Goal: Task Accomplishment & Management: Use online tool/utility

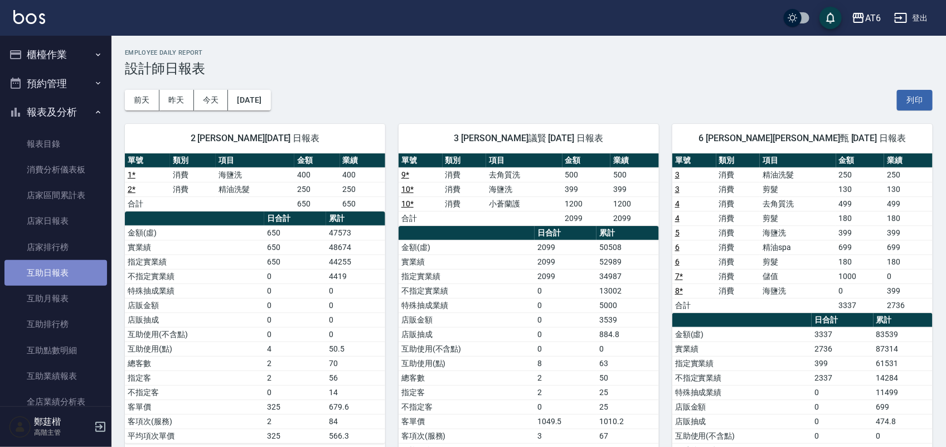
click at [62, 270] on link "互助日報表" at bounding box center [55, 273] width 103 height 26
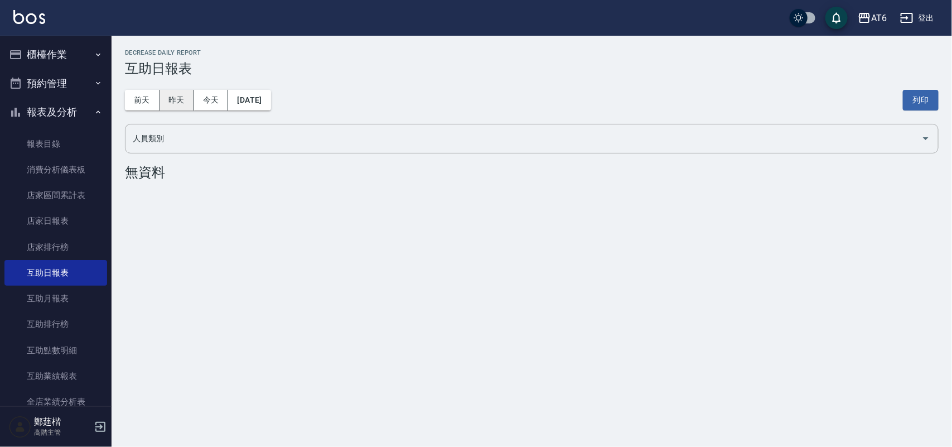
click at [166, 99] on button "昨天" at bounding box center [176, 100] width 35 height 21
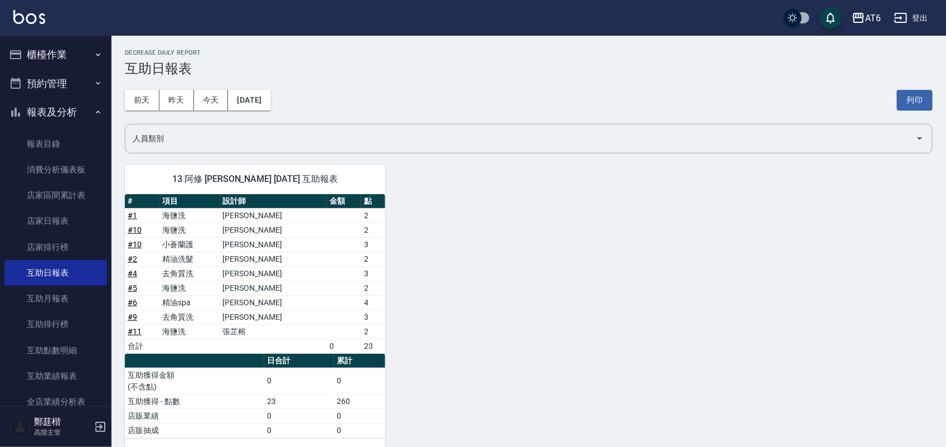
drag, startPoint x: 700, startPoint y: 56, endPoint x: 612, endPoint y: 65, distance: 88.0
click at [612, 65] on h3 "互助日報表" at bounding box center [529, 69] width 808 height 16
click at [15, 10] on img at bounding box center [29, 17] width 32 height 14
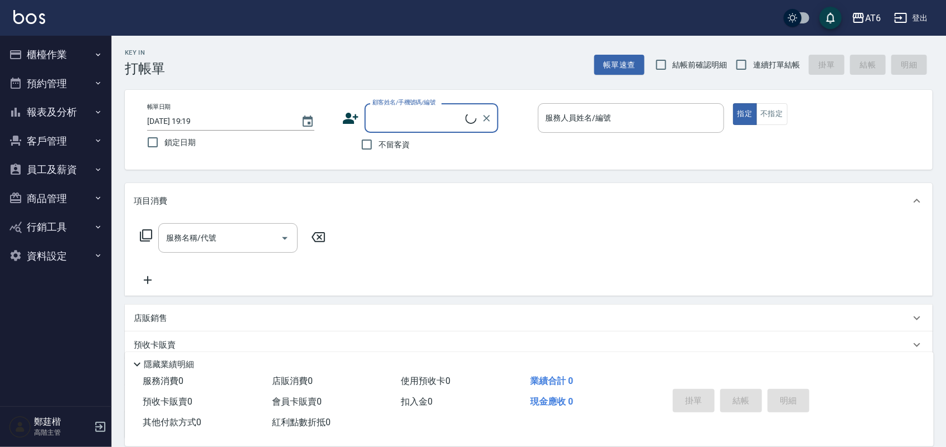
click at [198, 140] on label "鎖定日期" at bounding box center [232, 141] width 183 height 23
click at [164, 140] on input "鎖定日期" at bounding box center [152, 141] width 23 height 23
checkbox input "true"
click at [392, 140] on span "不留客資" at bounding box center [393, 145] width 31 height 12
click at [378, 140] on input "不留客資" at bounding box center [366, 144] width 23 height 23
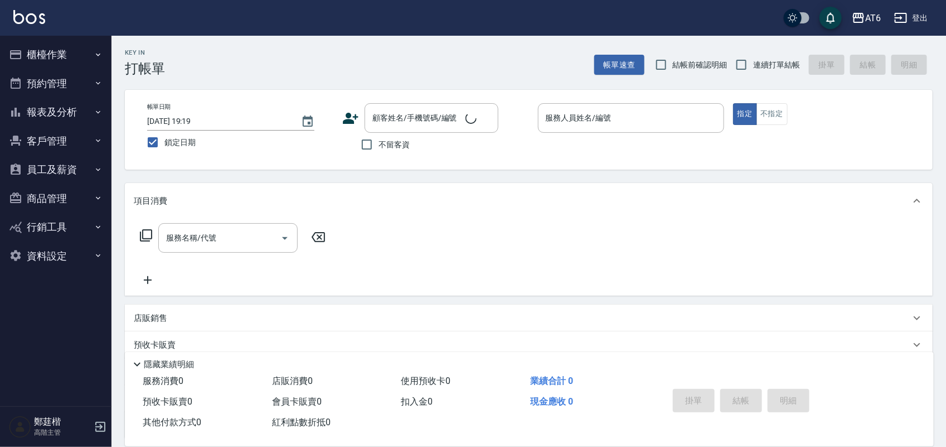
checkbox input "true"
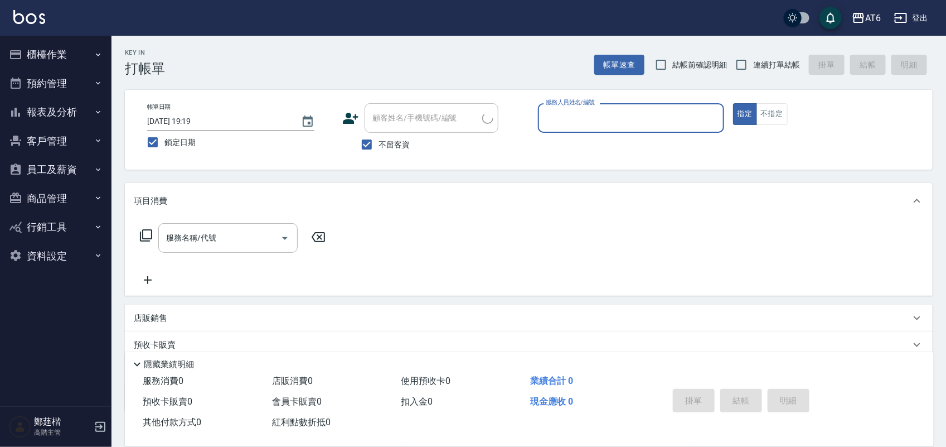
drag, startPoint x: 765, startPoint y: 69, endPoint x: 673, endPoint y: 118, distance: 104.0
click at [765, 68] on span "連續打單結帳" at bounding box center [776, 65] width 47 height 12
click at [753, 68] on input "連續打單結帳" at bounding box center [741, 64] width 23 height 23
checkbox input "true"
click at [669, 123] on input "服務人員姓名/編號" at bounding box center [631, 118] width 176 height 20
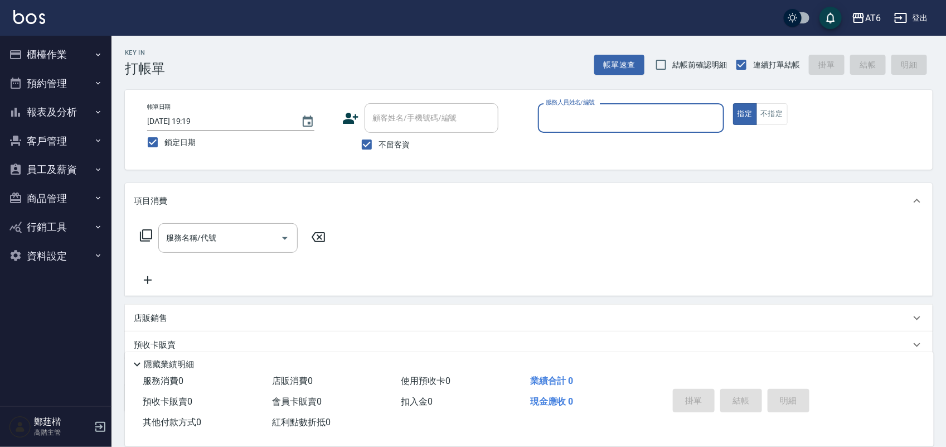
drag, startPoint x: 686, startPoint y: 106, endPoint x: 659, endPoint y: 110, distance: 27.0
click at [659, 110] on input "服務人員姓名/編號" at bounding box center [631, 118] width 176 height 20
click at [656, 115] on input "服務人員姓名/編號" at bounding box center [631, 118] width 176 height 20
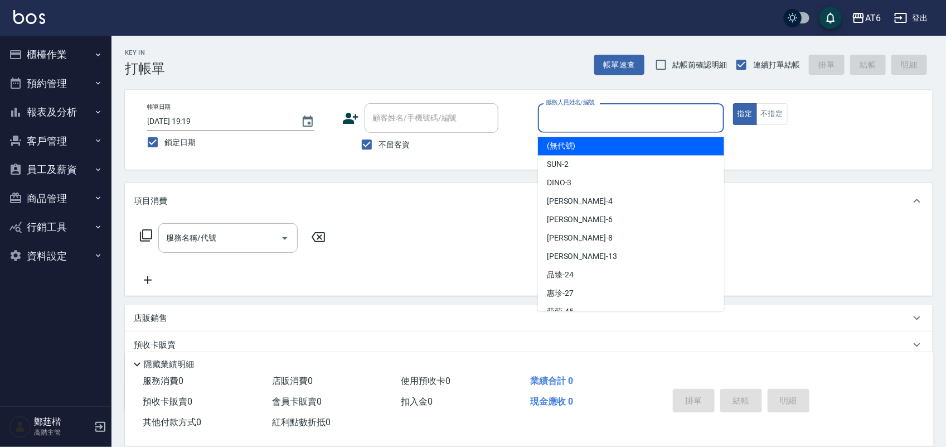
click at [651, 123] on input "服務人員姓名/編號" at bounding box center [631, 118] width 176 height 20
drag, startPoint x: 674, startPoint y: 109, endPoint x: 646, endPoint y: 113, distance: 29.2
click at [646, 113] on input "服務人員姓名/編號" at bounding box center [631, 118] width 176 height 20
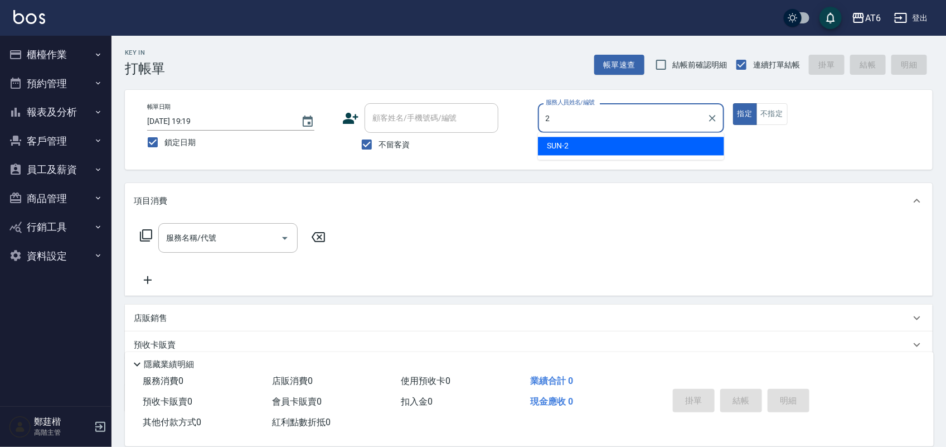
type input "2"
type button "true"
type input "SUN-2"
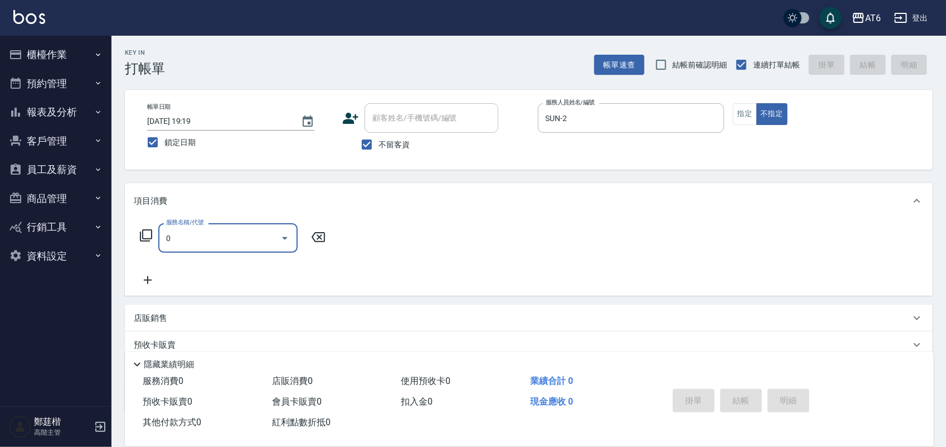
type input "剪髮(0)"
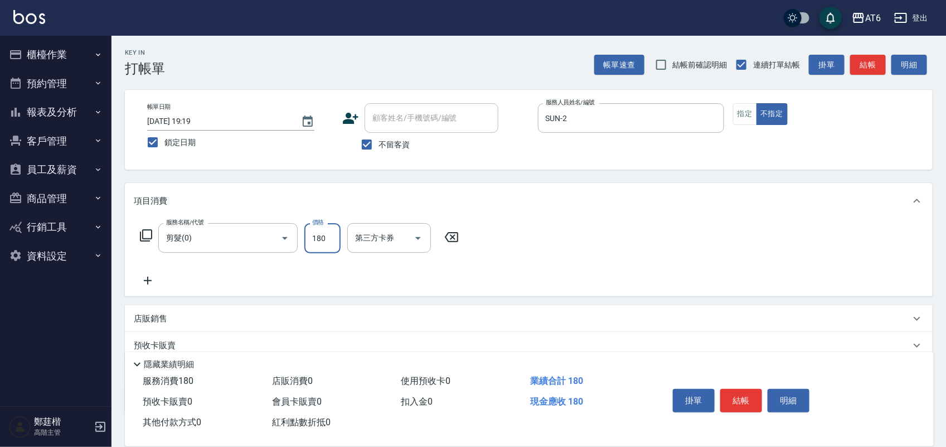
type input "180"
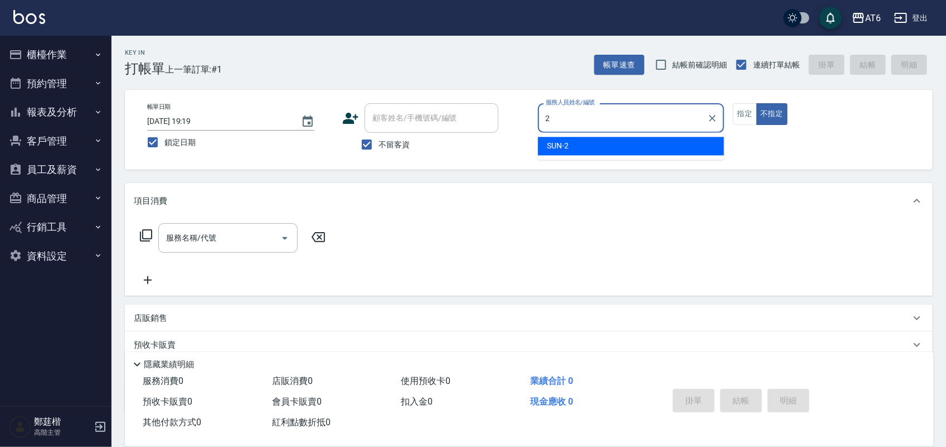
type input "2"
type button "false"
type input "SUN-2"
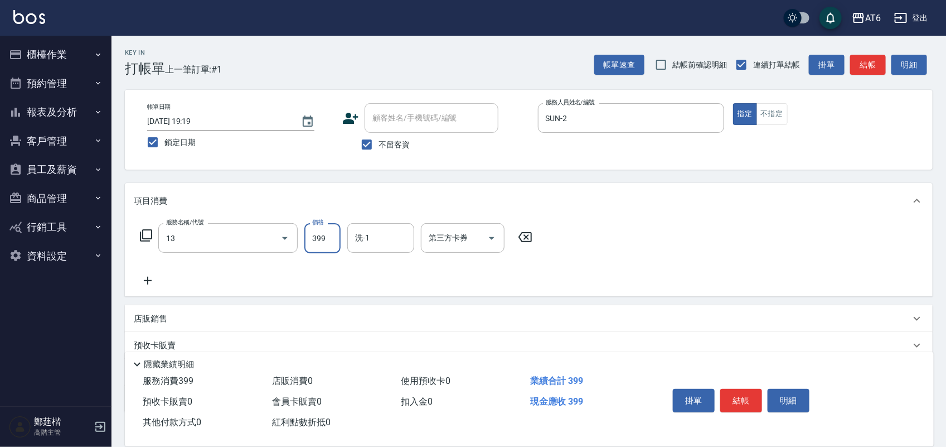
type input "海鹽洗(13)"
type input "400"
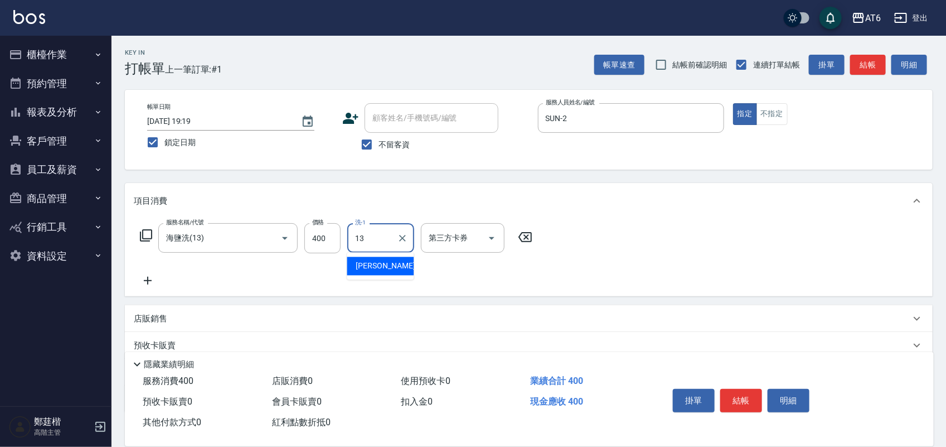
type input "阿修-13"
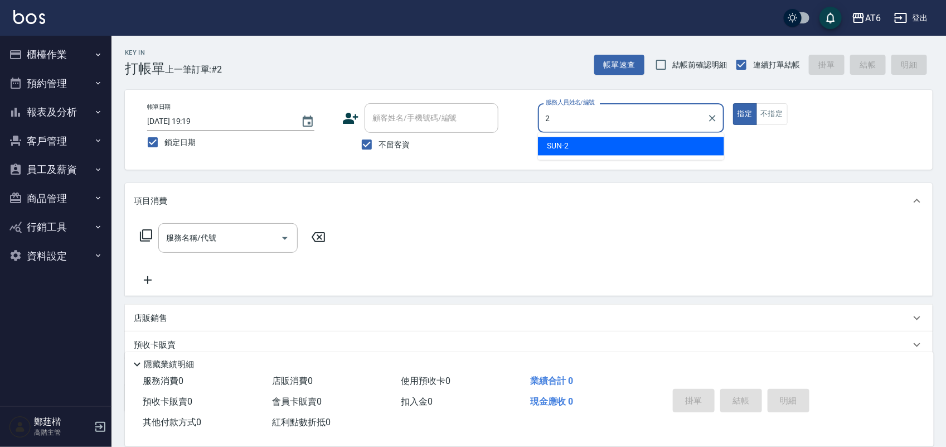
type input "SUN-2"
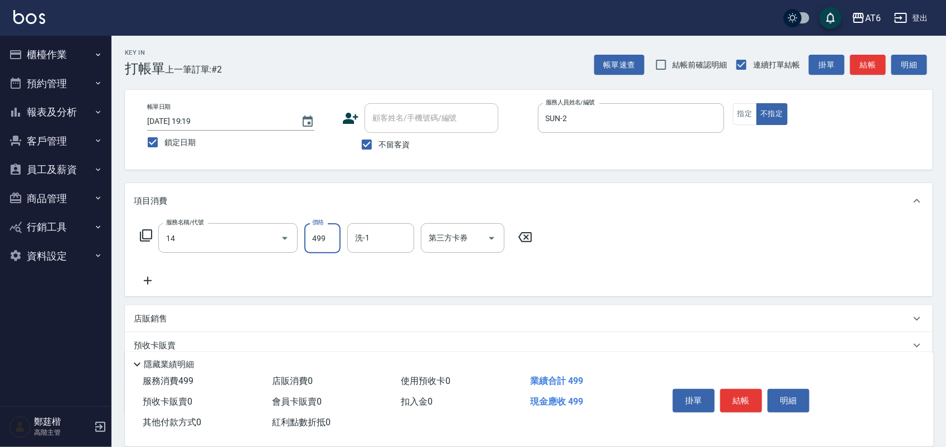
type input "去角質洗(14)"
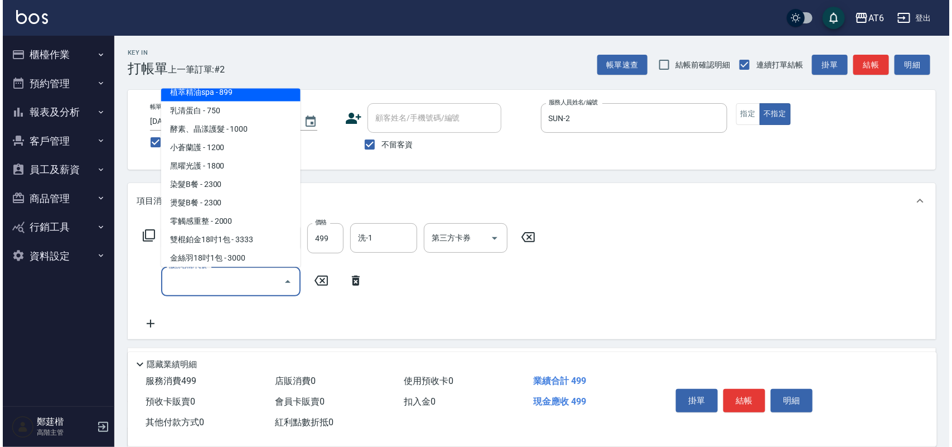
scroll to position [60, 0]
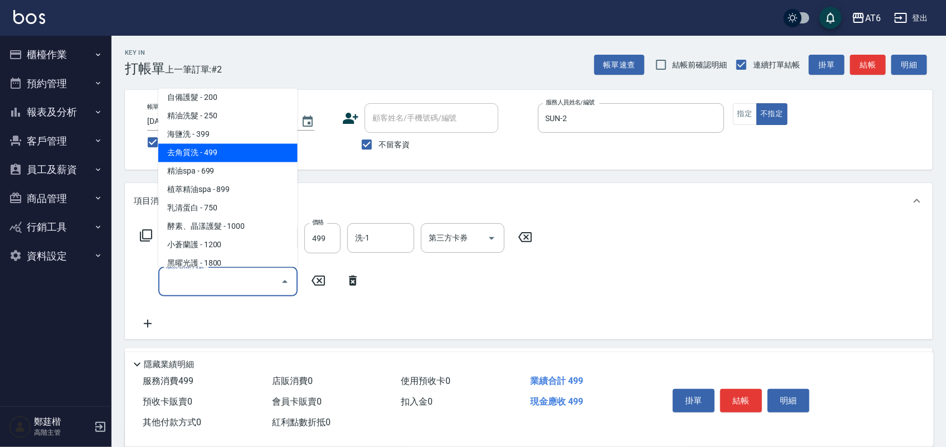
type input "去角質洗(14)"
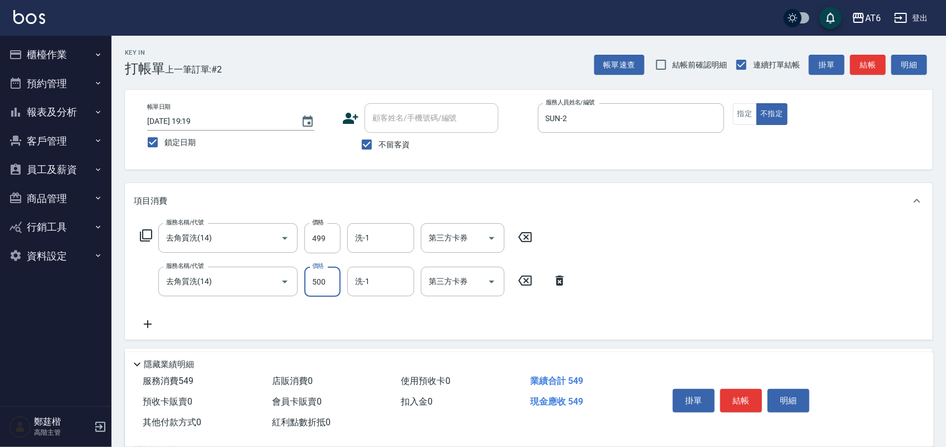
type input "500"
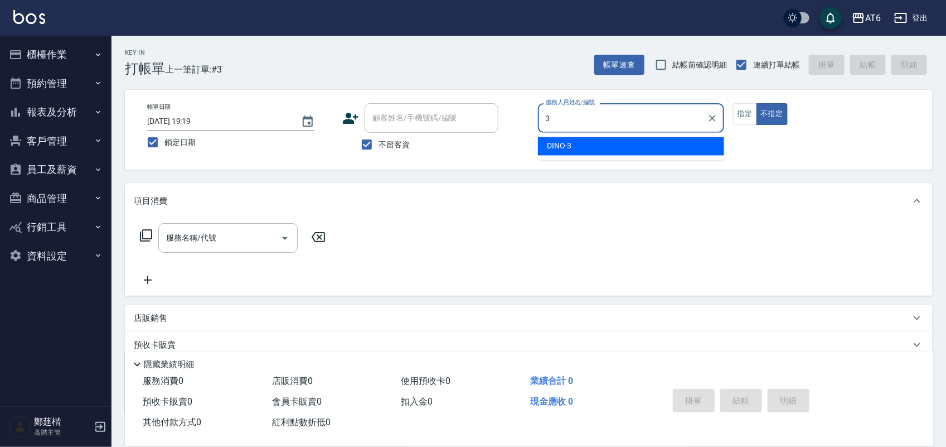
type input "DINO-3"
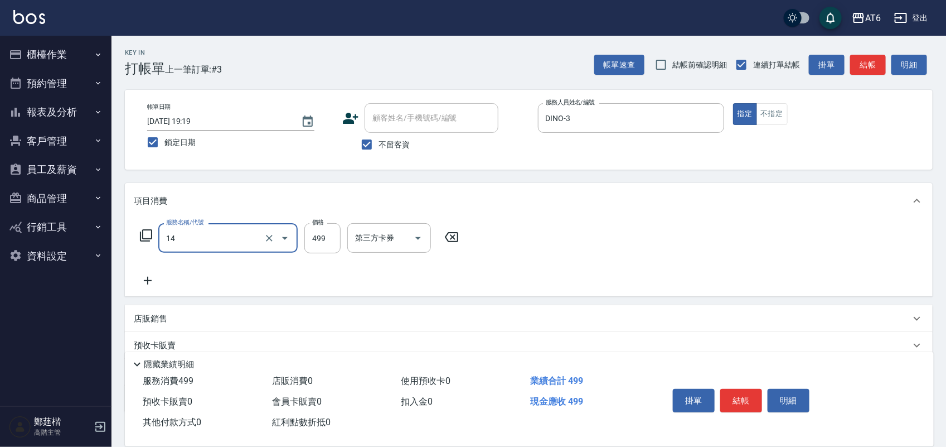
type input "去角質洗(14)"
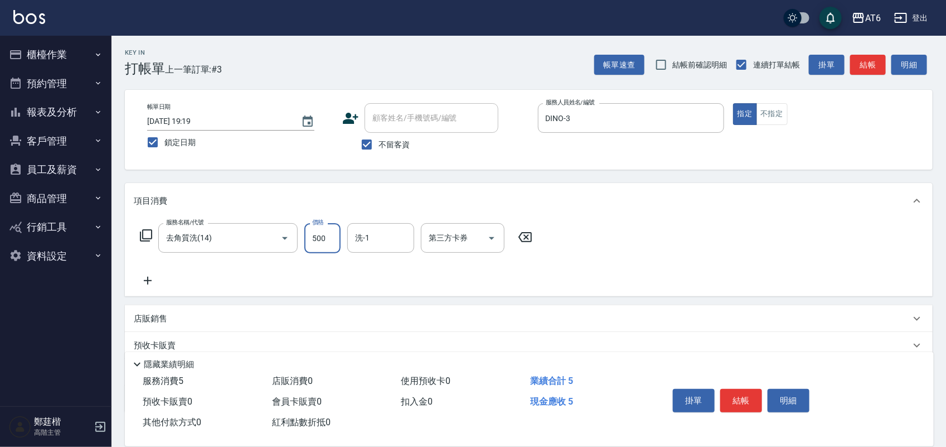
type input "500"
type input "阿修-13"
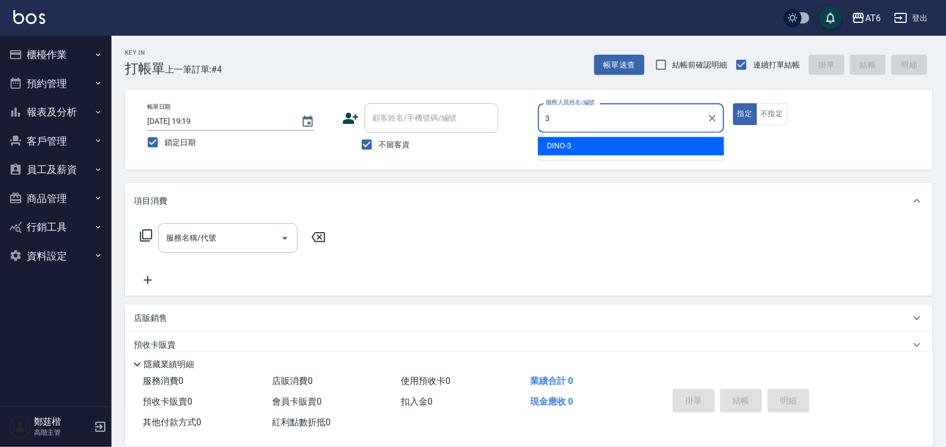
type input "DINO-3"
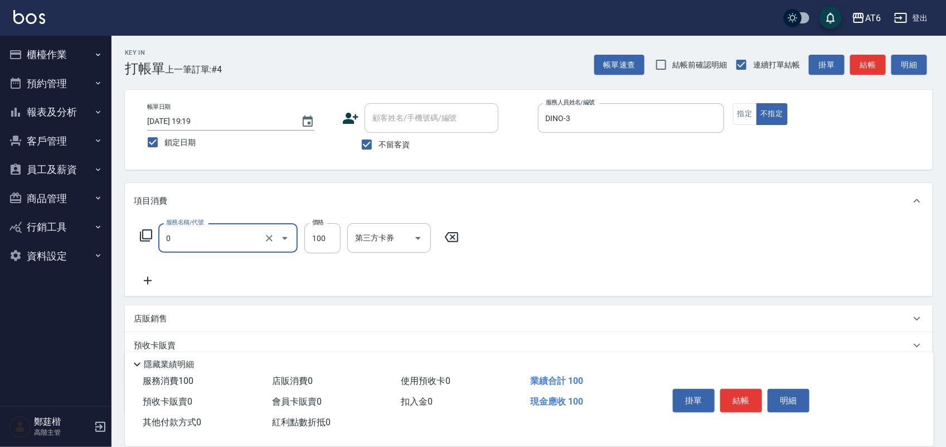
type input "剪髮(0)"
type input "180"
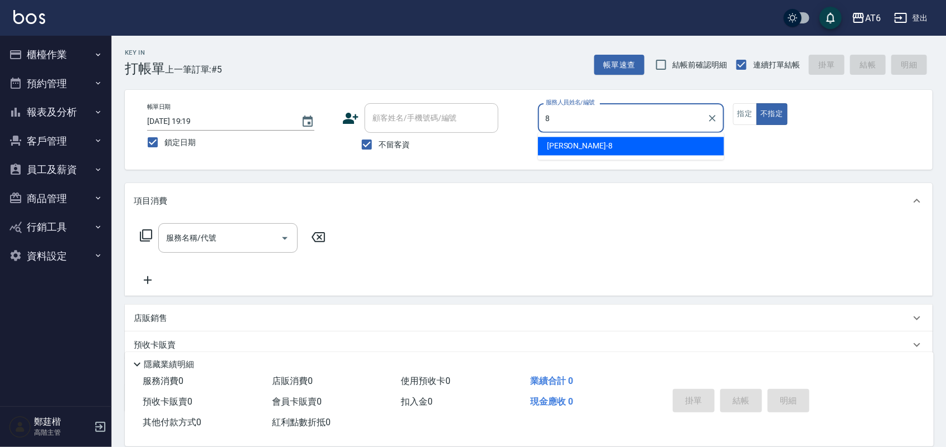
type input "[PERSON_NAME]-8"
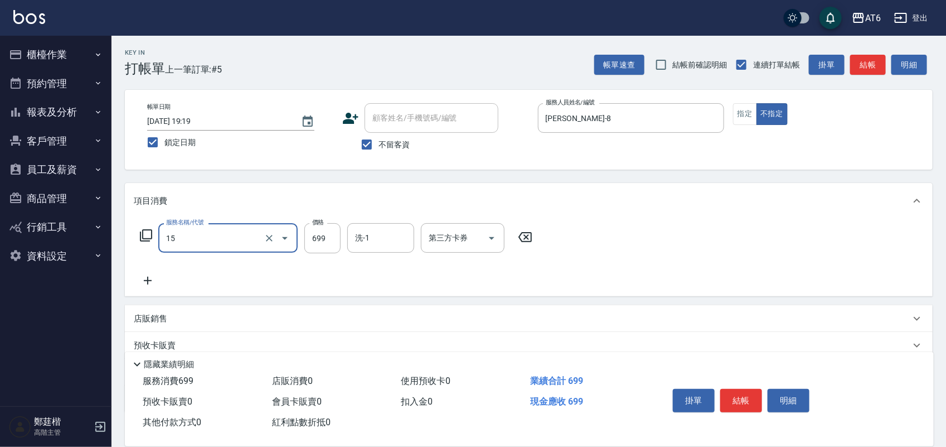
type input "精油spa(15)"
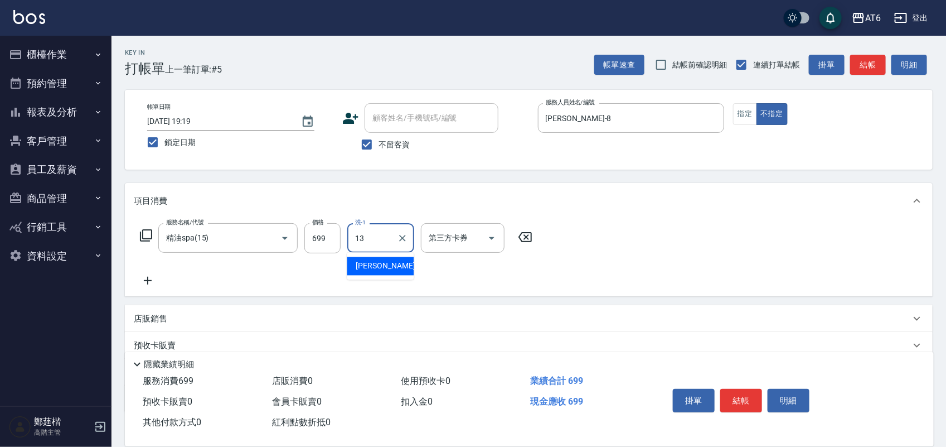
type input "阿修-13"
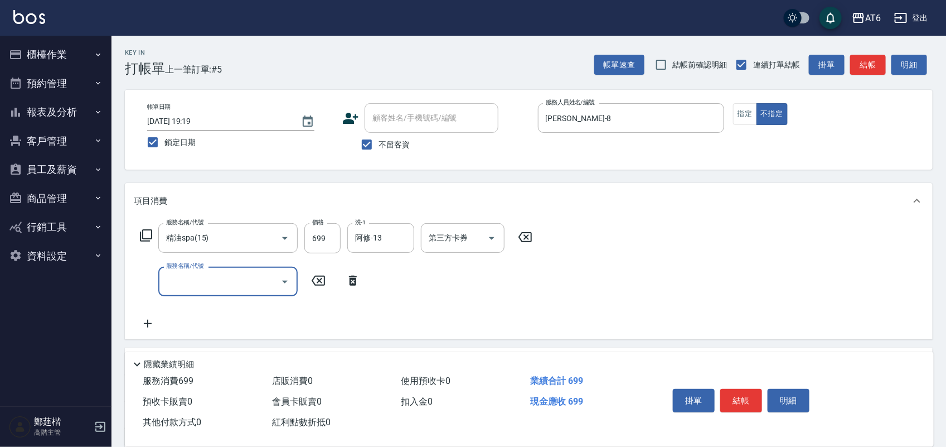
type input "0"
type input "剪髮(0)"
type input "180"
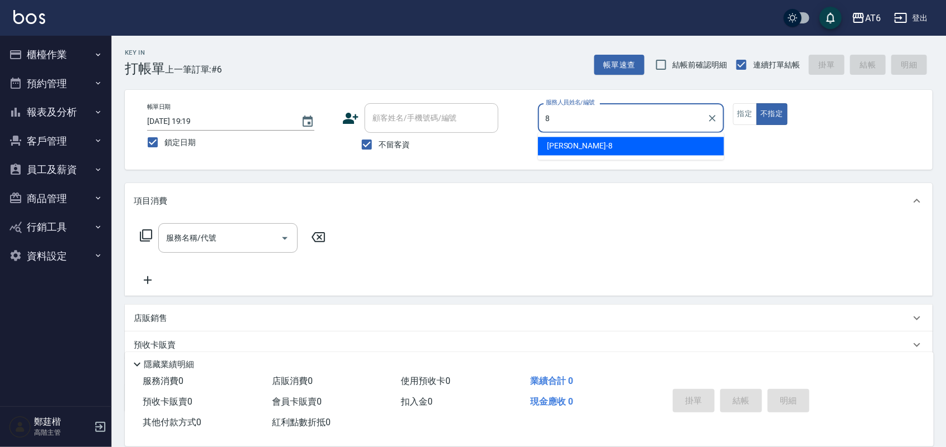
type input "[PERSON_NAME]-8"
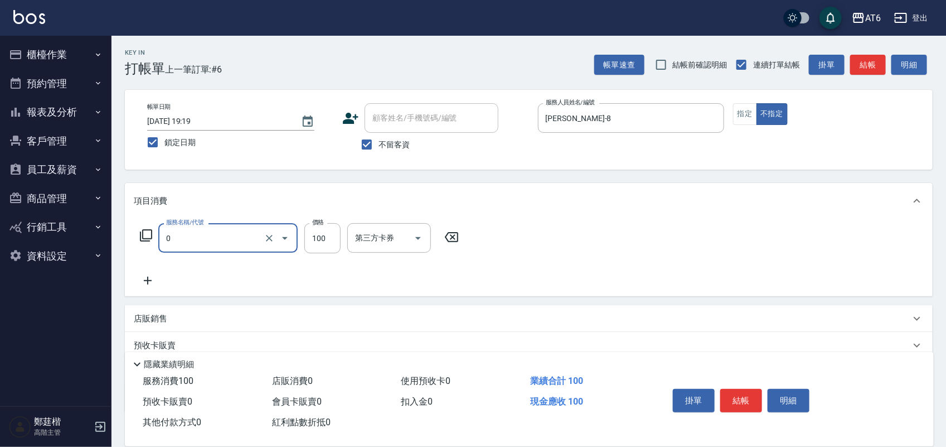
type input "剪髮(0)"
type input "180"
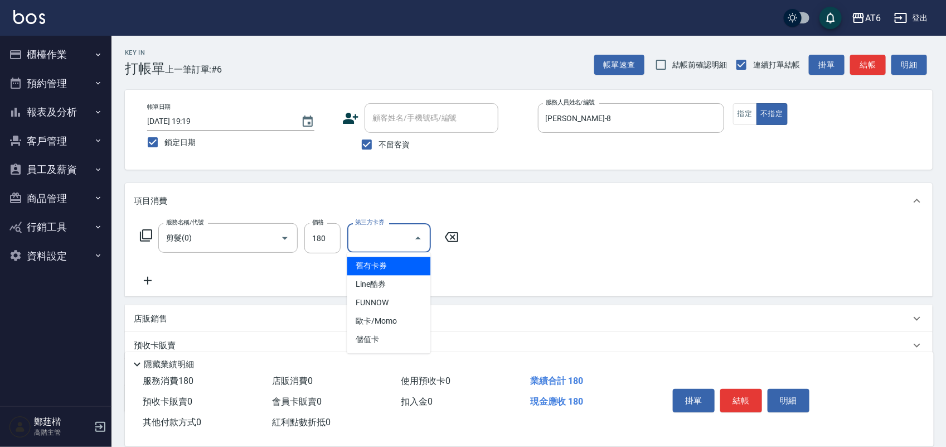
type input "舊有卡券"
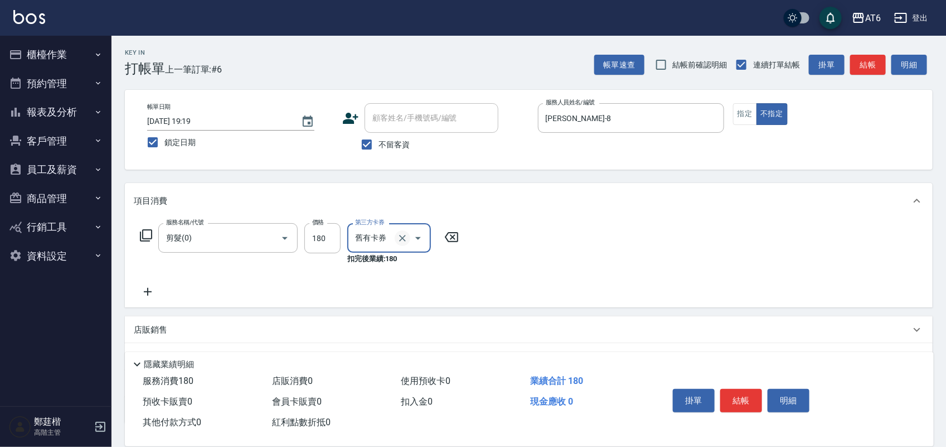
click at [406, 241] on icon "Clear" at bounding box center [402, 237] width 11 height 11
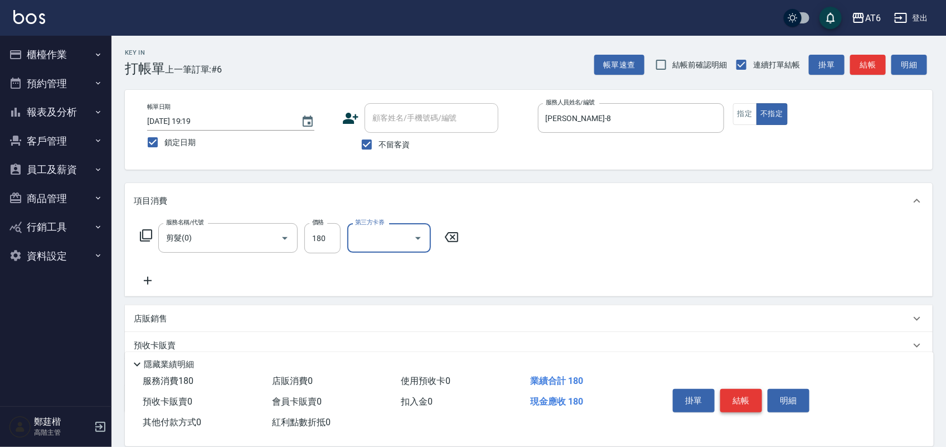
click at [745, 389] on button "結帳" at bounding box center [741, 400] width 42 height 23
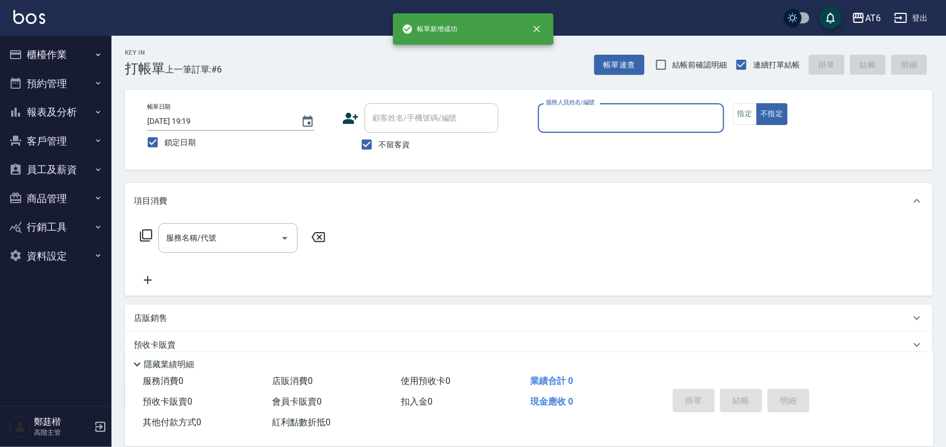
click at [612, 117] on input "服務人員姓名/編號" at bounding box center [631, 118] width 176 height 20
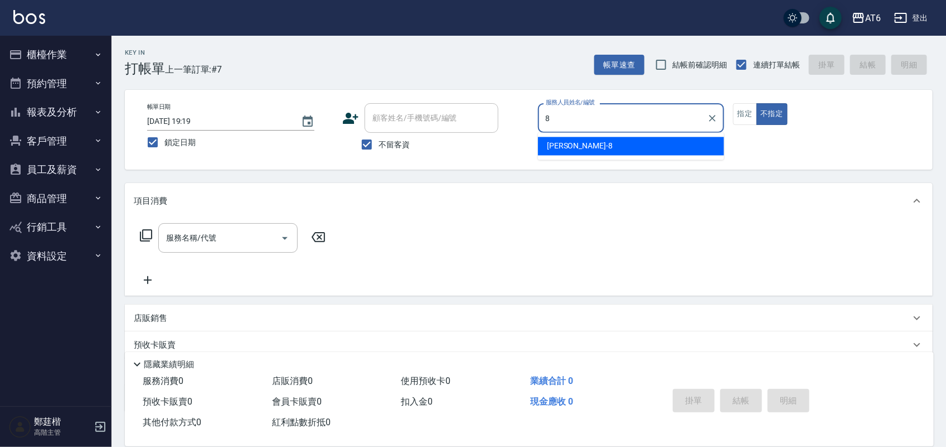
type input "[PERSON_NAME]-8"
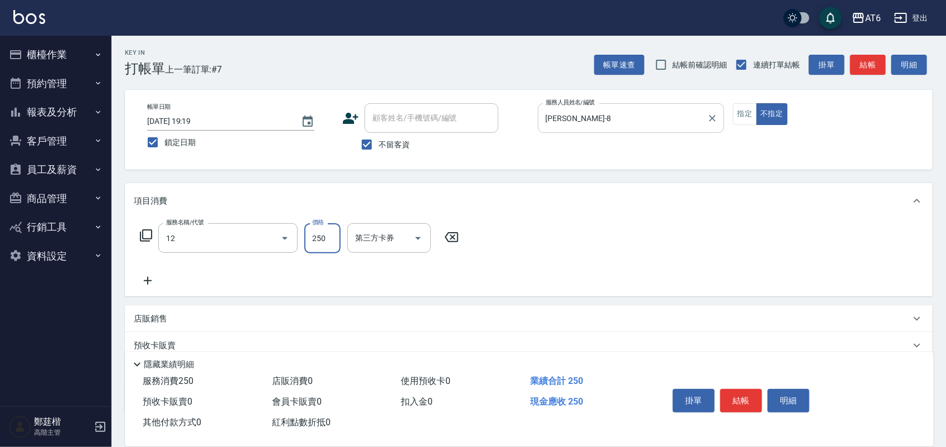
type input "精油洗髮(12)"
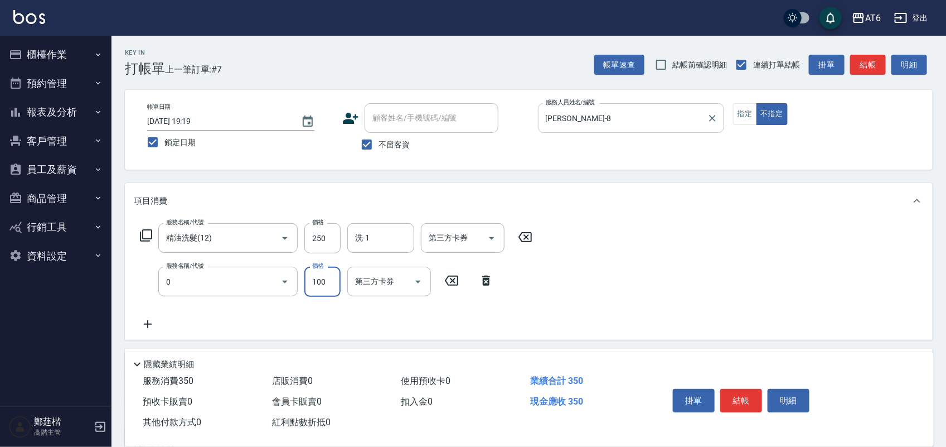
type input "剪髮(0)"
type input "130"
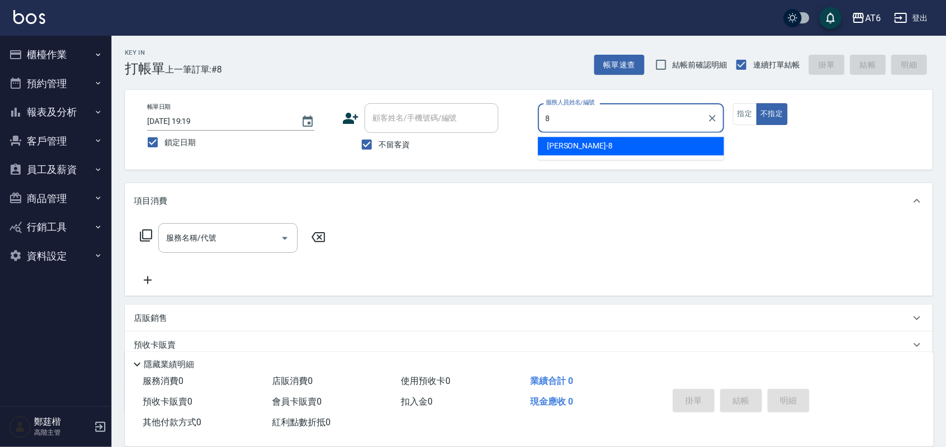
type input "[PERSON_NAME]-8"
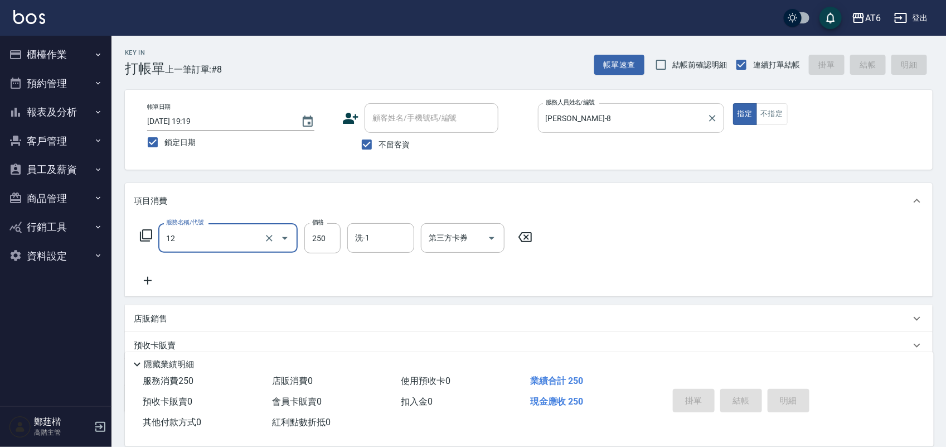
type input "12"
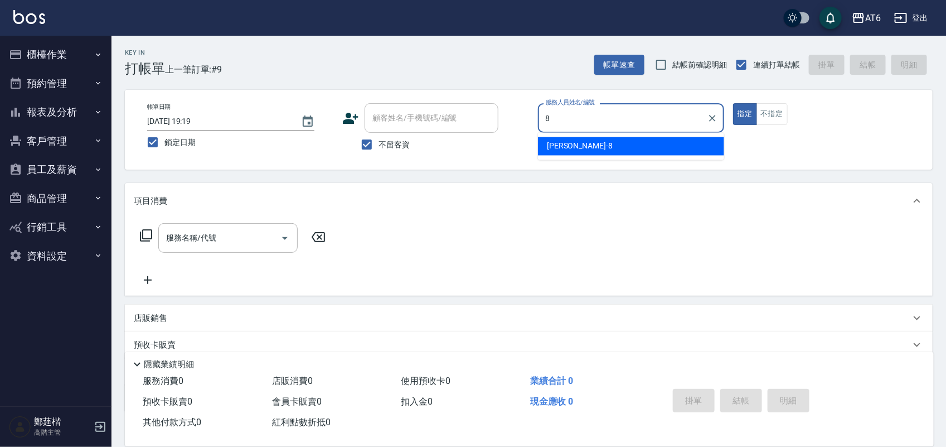
type input "[PERSON_NAME]-8"
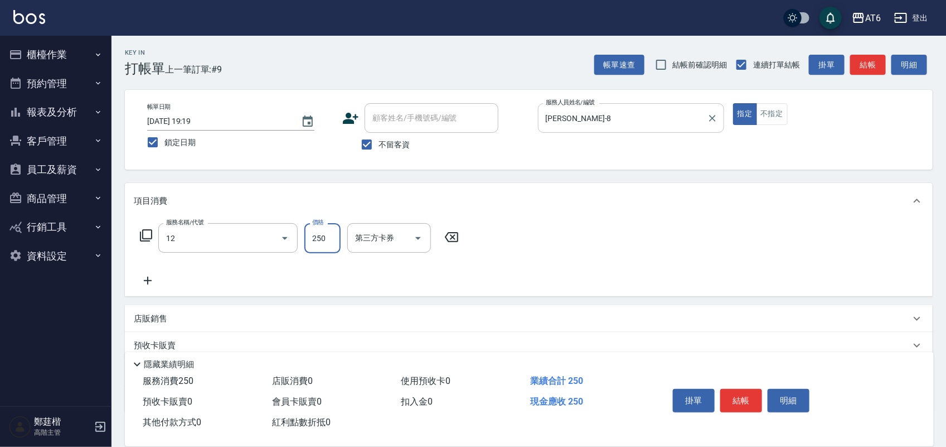
type input "精油洗髮(12)"
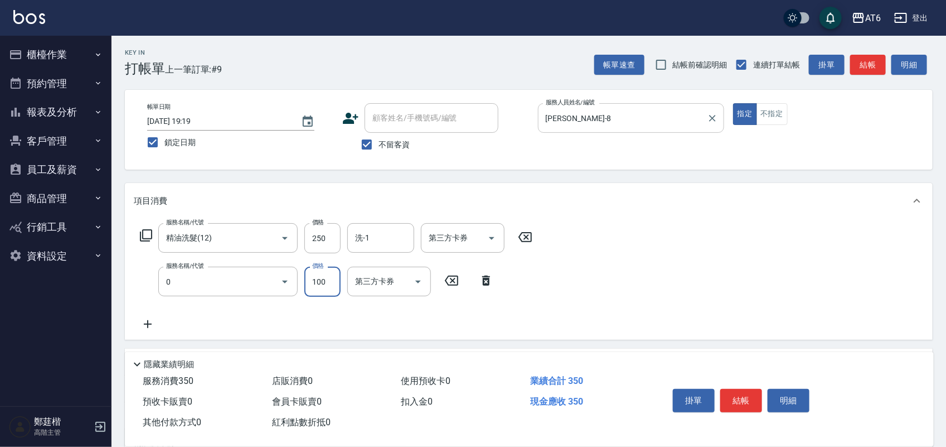
type input "剪髮(0)"
type input "130"
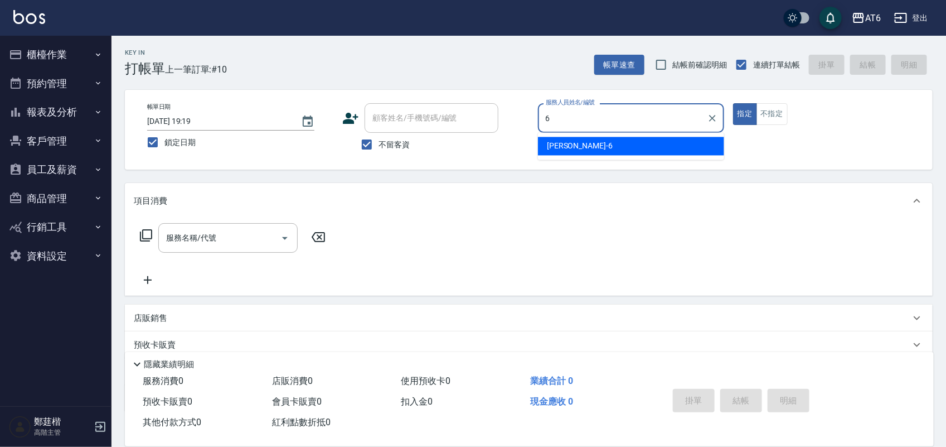
type input "[PERSON_NAME]-6"
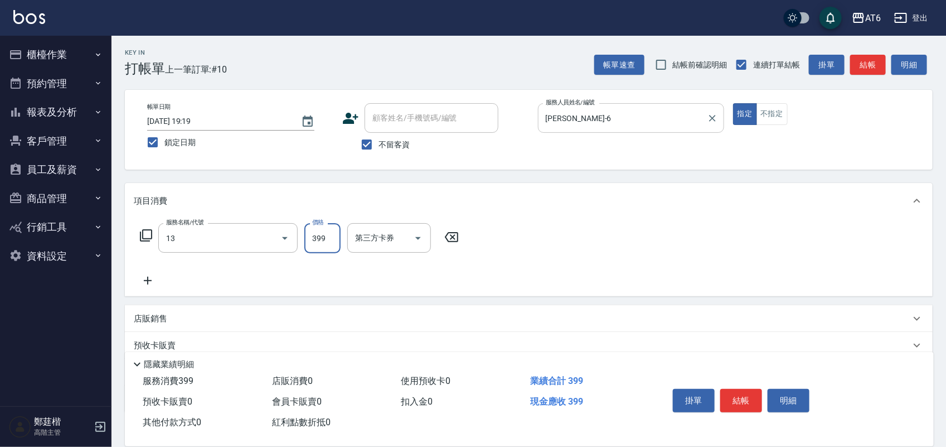
type input "海鹽洗(13)"
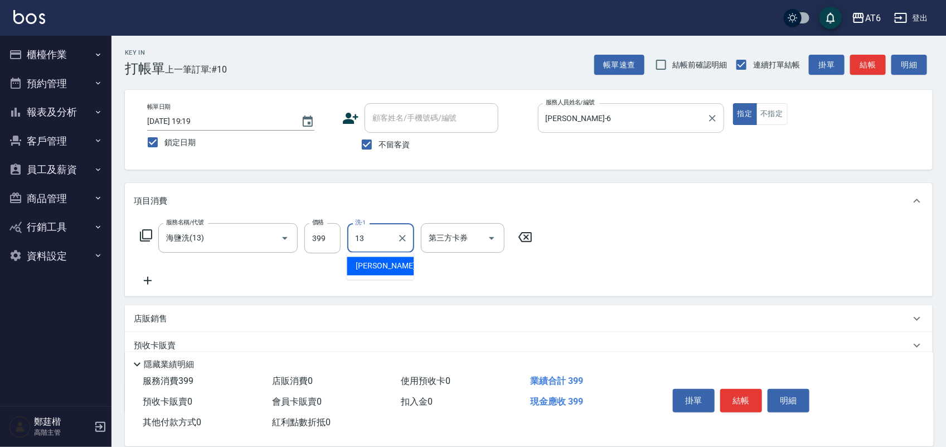
type input "阿修-13"
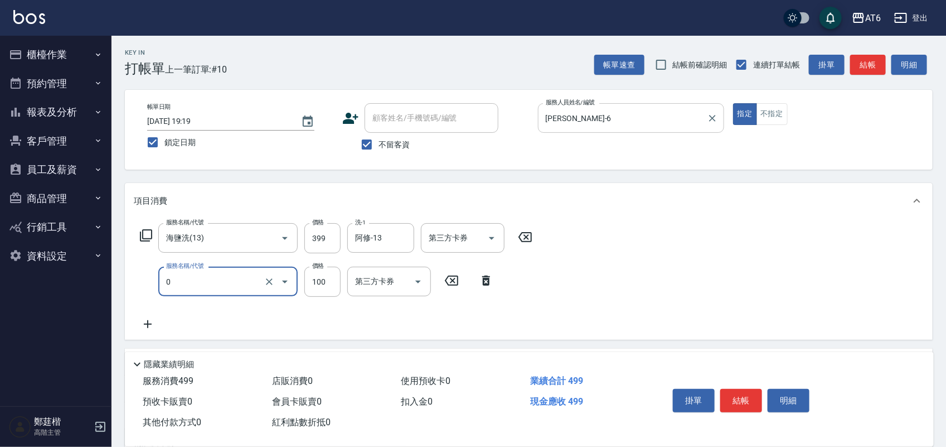
type input "剪髮(0)"
type input "180"
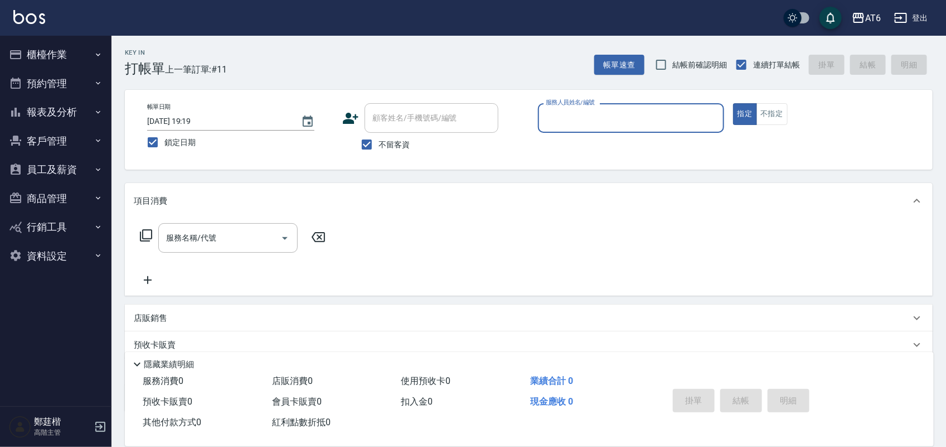
type input "3"
type input "[PERSON_NAME]-6"
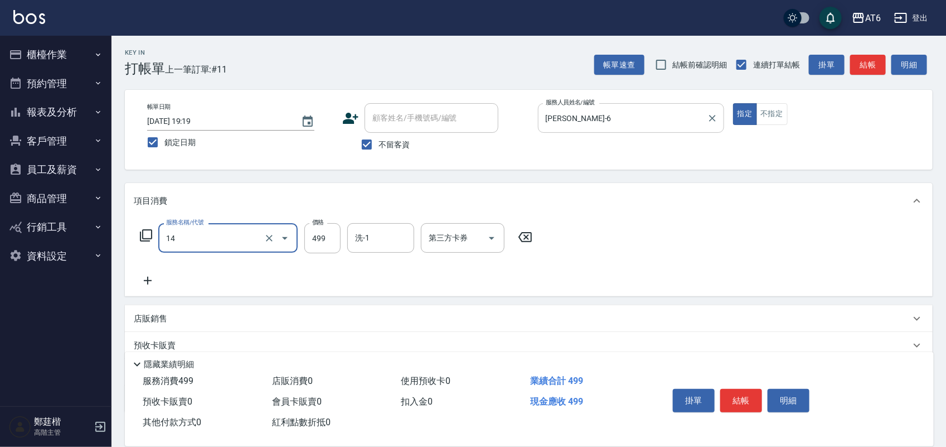
type input "去角質洗(14)"
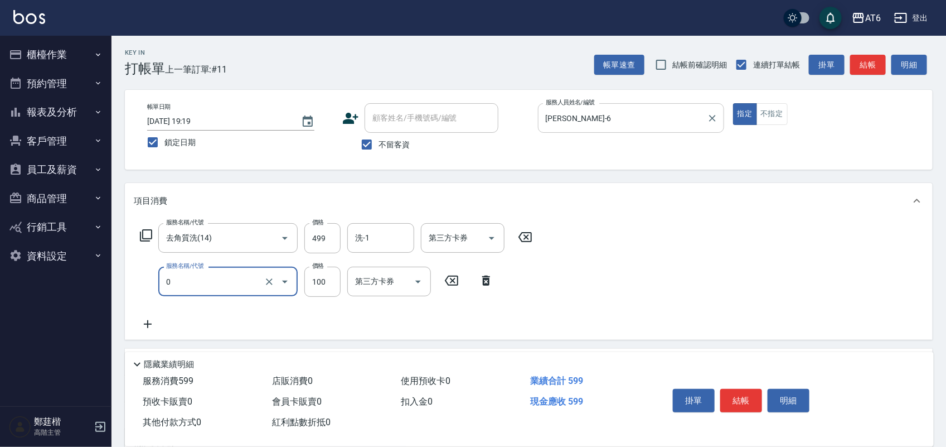
type input "剪髮(0)"
type input "180"
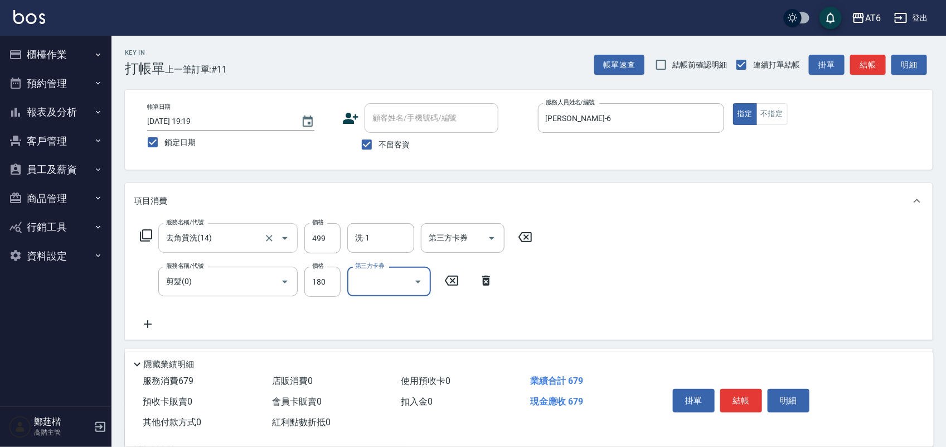
click at [224, 238] on input "去角質洗(14)" at bounding box center [212, 238] width 98 height 20
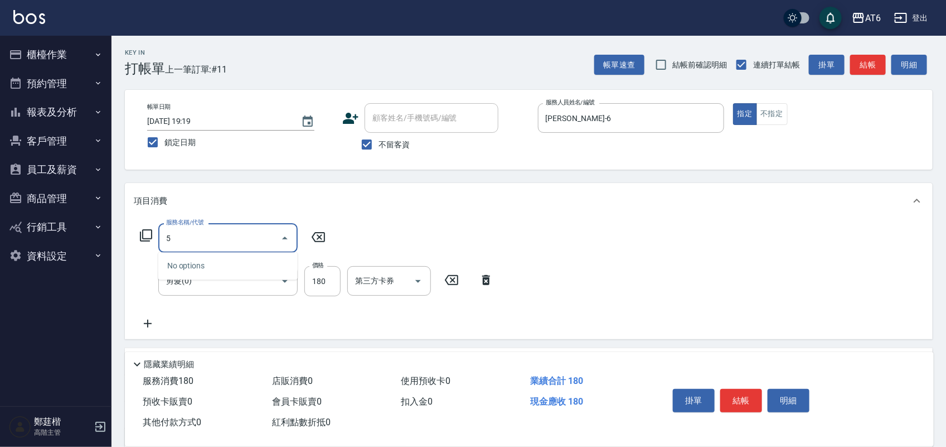
type input "5"
click at [224, 238] on input "5" at bounding box center [219, 238] width 113 height 20
click at [255, 291] on body "AT6 登出 櫃檯作業 打帳單 帳單列表 掛單列表 座位開單 營業儀表板 現金收支登錄 高階收支登錄 材料自購登錄 每日結帳 排班表 現場電腦打卡 掃碼打卡 …" at bounding box center [473, 280] width 946 height 561
click at [255, 291] on div "剪髮(0) 服務名稱/代號" at bounding box center [227, 281] width 139 height 30
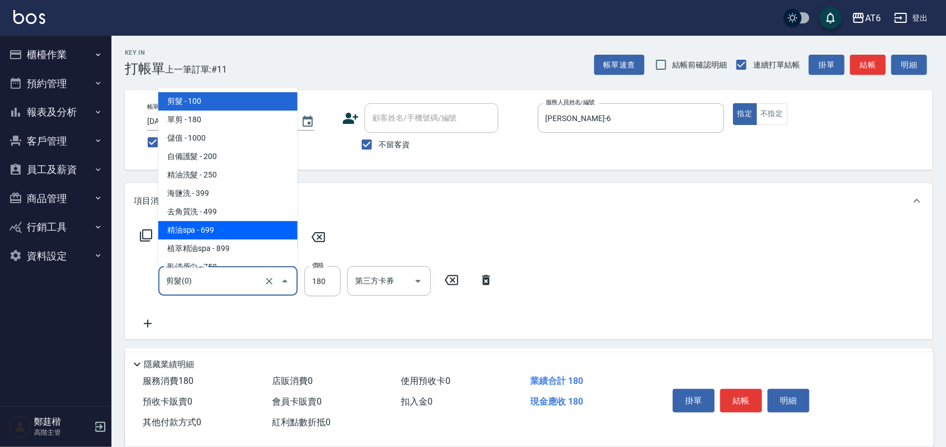
click at [363, 185] on div "項目消費" at bounding box center [529, 201] width 808 height 36
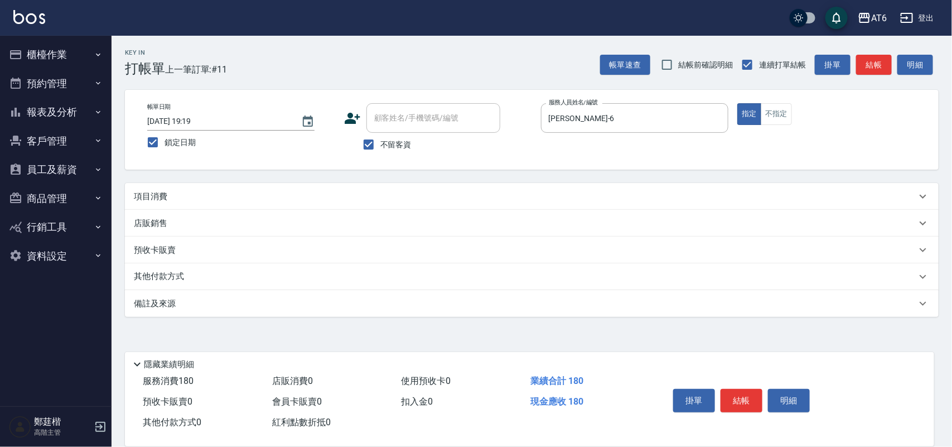
click at [216, 193] on div "項目消費" at bounding box center [525, 197] width 782 height 12
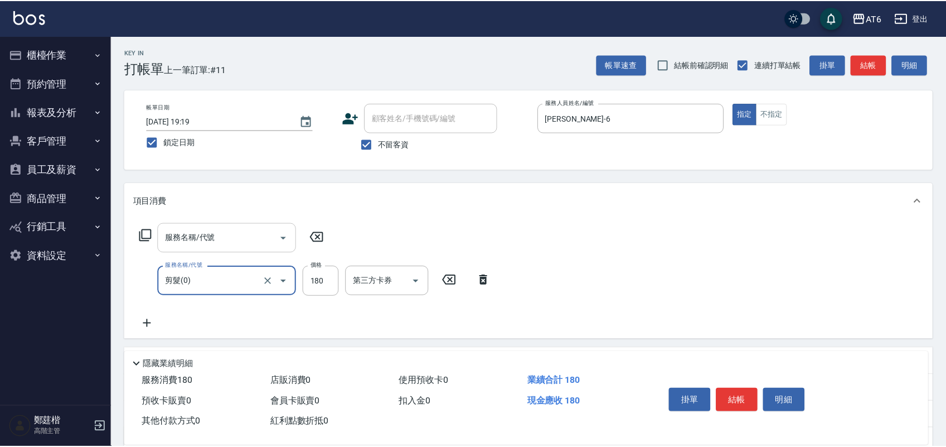
scroll to position [0, 0]
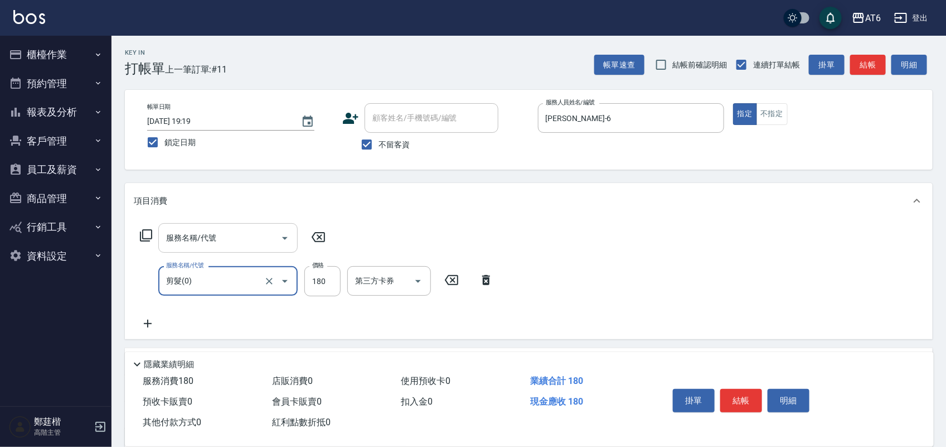
click at [219, 229] on input "服務名稱/代號" at bounding box center [219, 238] width 113 height 20
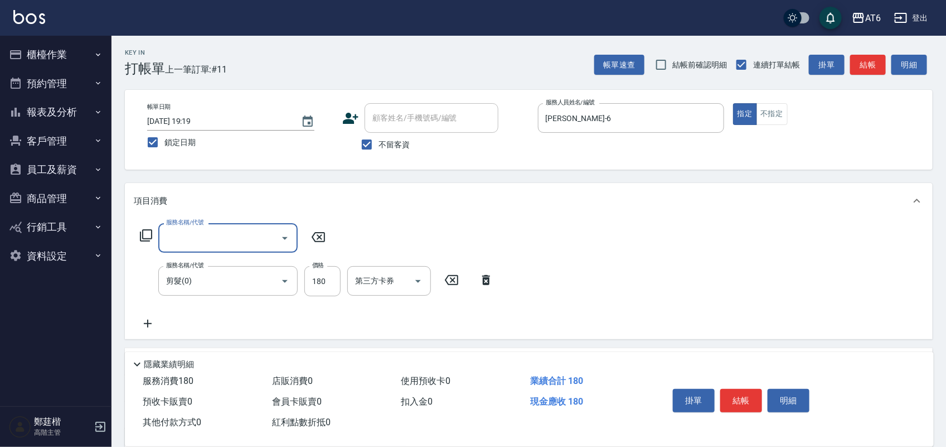
click at [219, 229] on input "服務名稱/代號" at bounding box center [219, 238] width 113 height 20
click at [215, 232] on input "服務名稱/代號" at bounding box center [219, 238] width 113 height 20
type input "精油spa(15)"
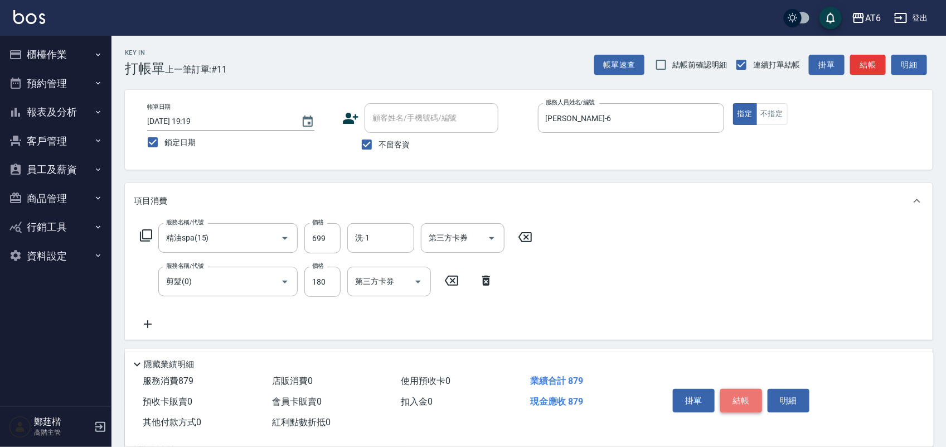
click at [728, 391] on button "結帳" at bounding box center [741, 400] width 42 height 23
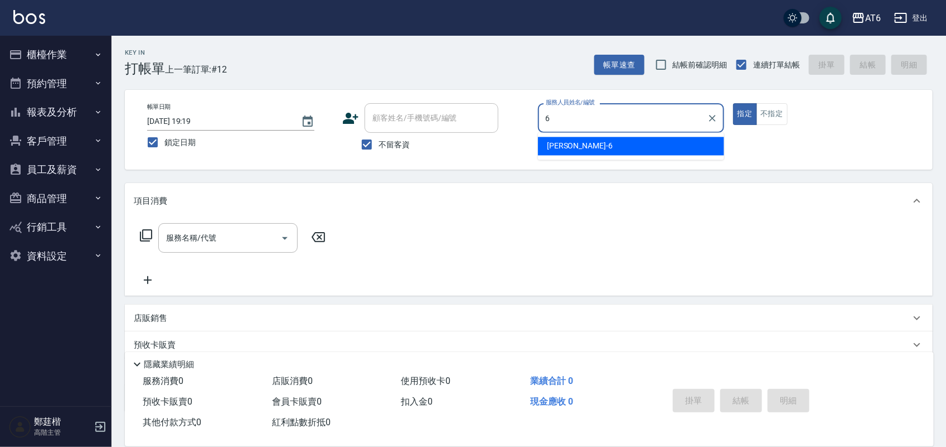
type input "[PERSON_NAME]-6"
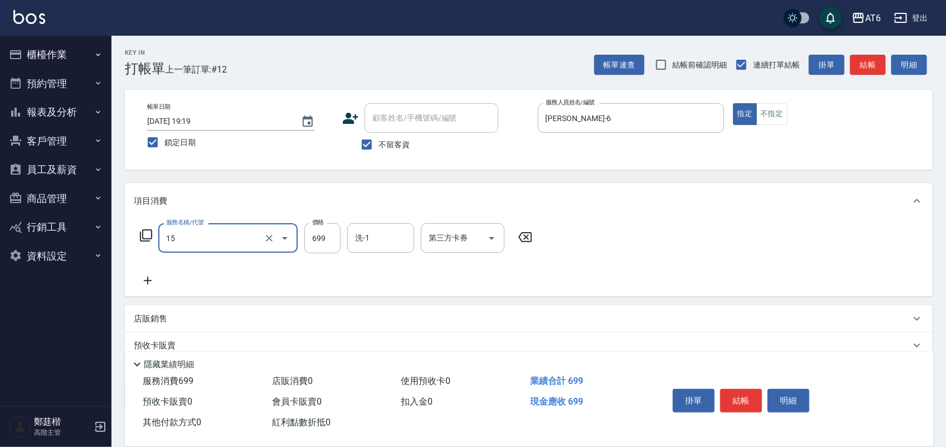
type input "精油spa(15)"
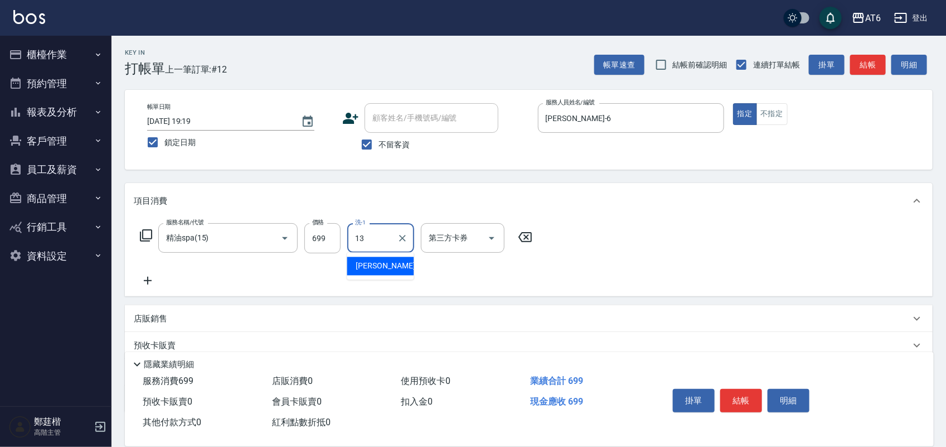
type input "阿修-13"
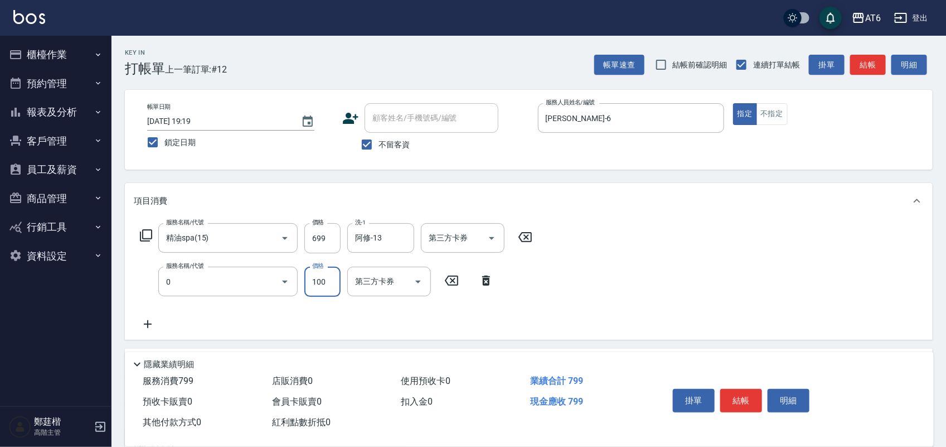
type input "剪髮(0)"
type input "180"
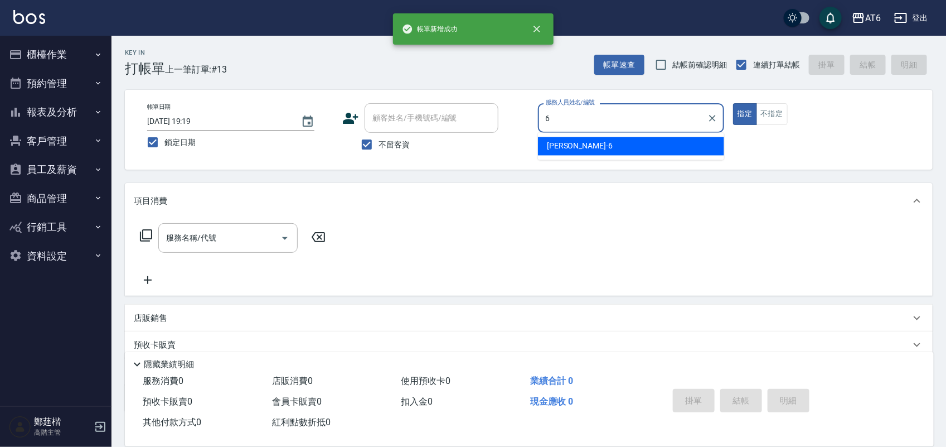
type input "[PERSON_NAME]-6"
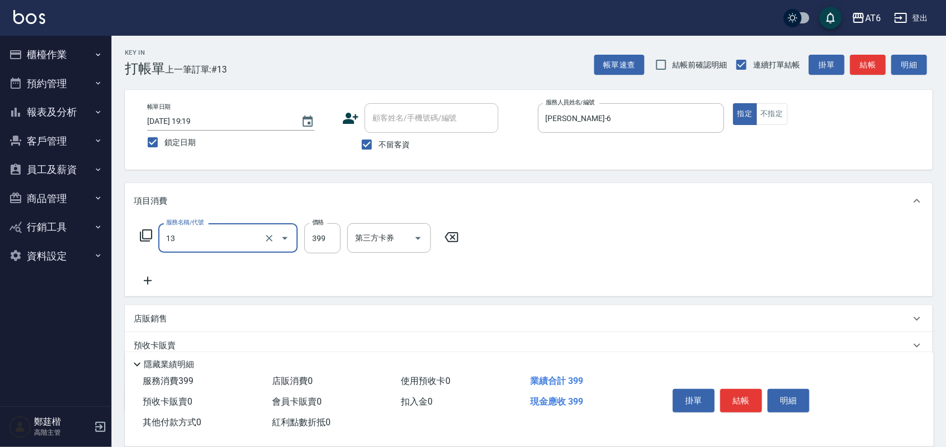
type input "海鹽洗(13)"
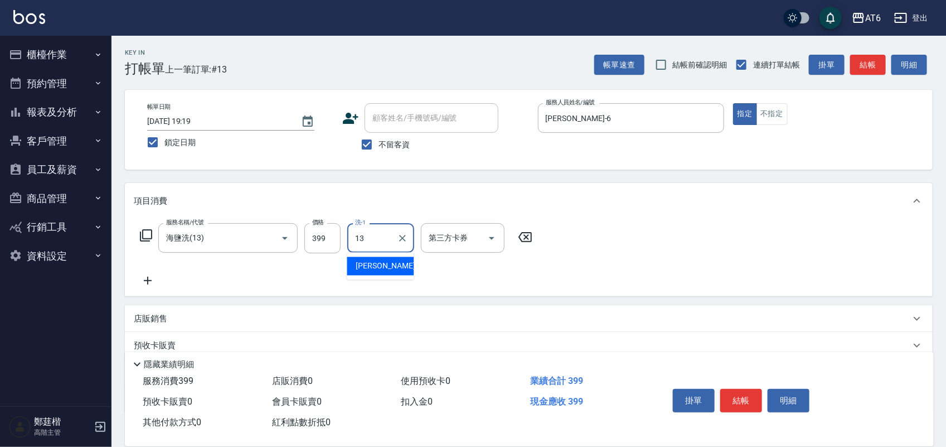
type input "阿修-13"
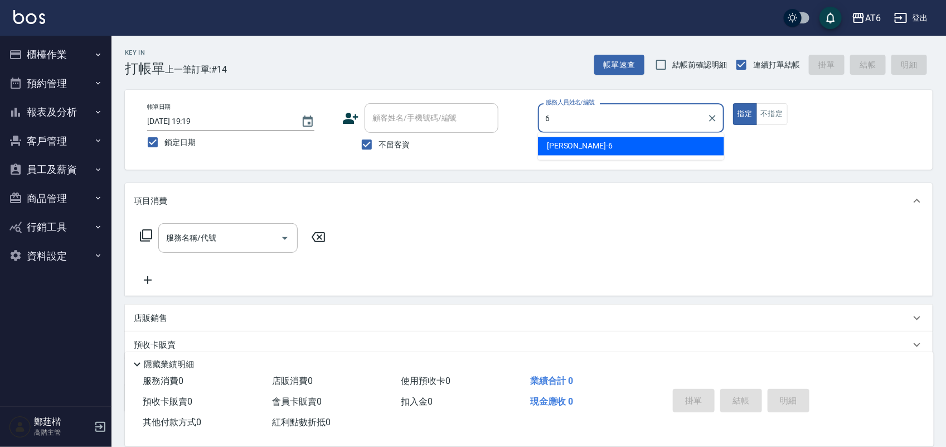
type input "[PERSON_NAME]-6"
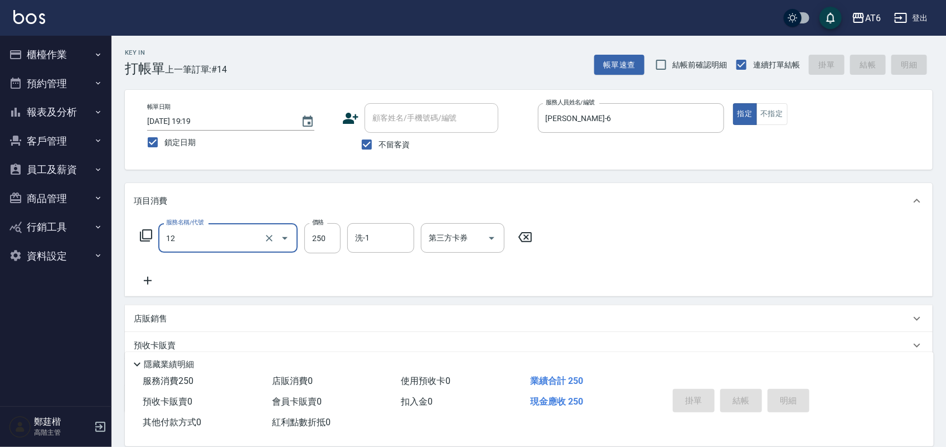
type input "12"
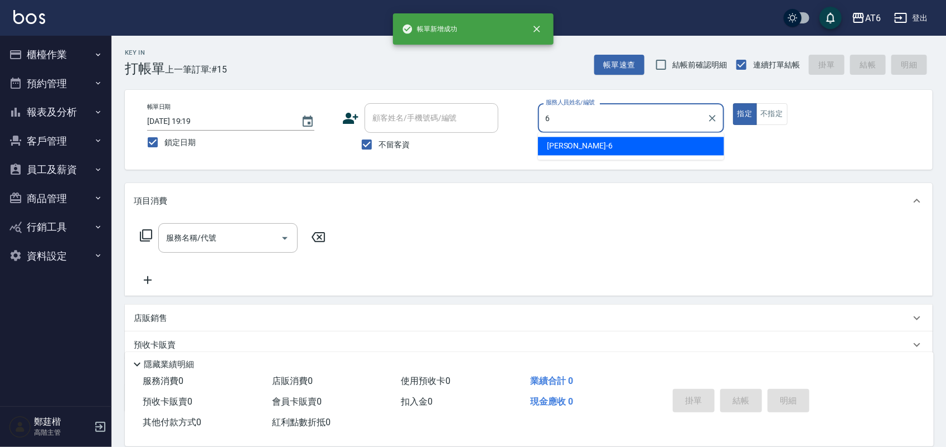
type input "[PERSON_NAME]-6"
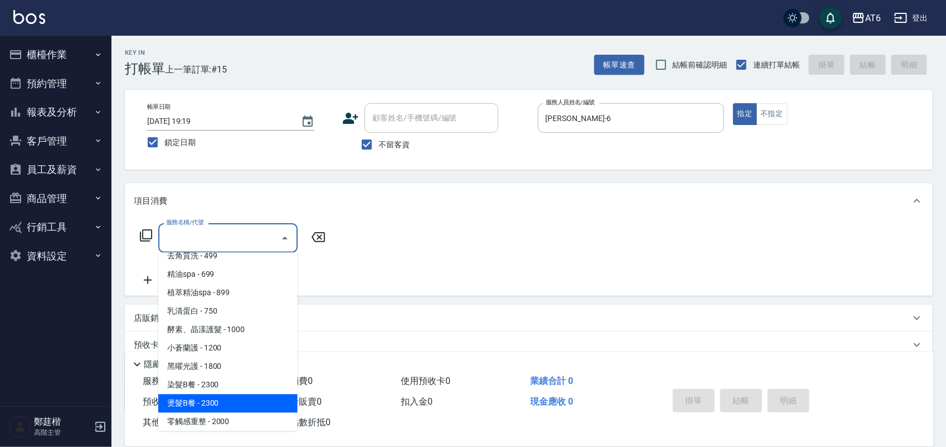
scroll to position [193, 0]
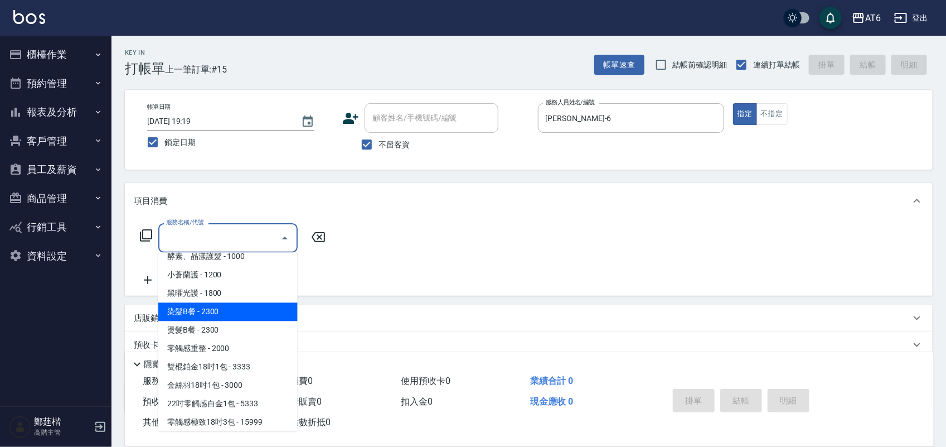
type input "染髮B餐(32)"
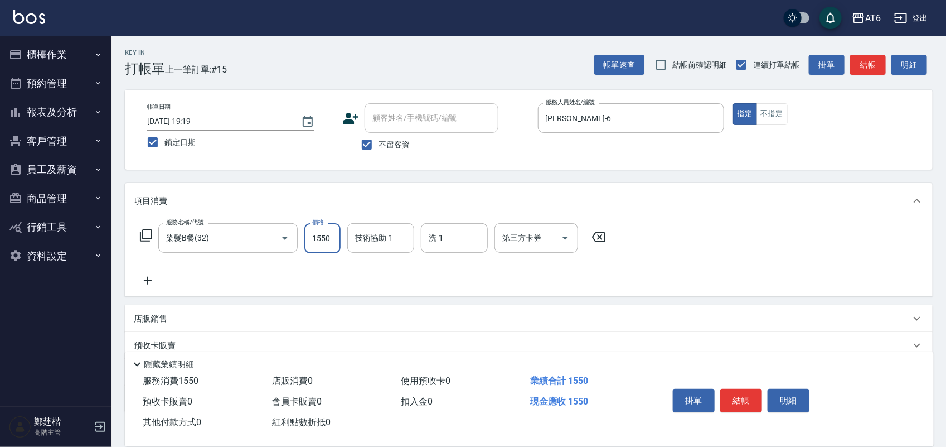
type input "1550"
type input "阿修-13"
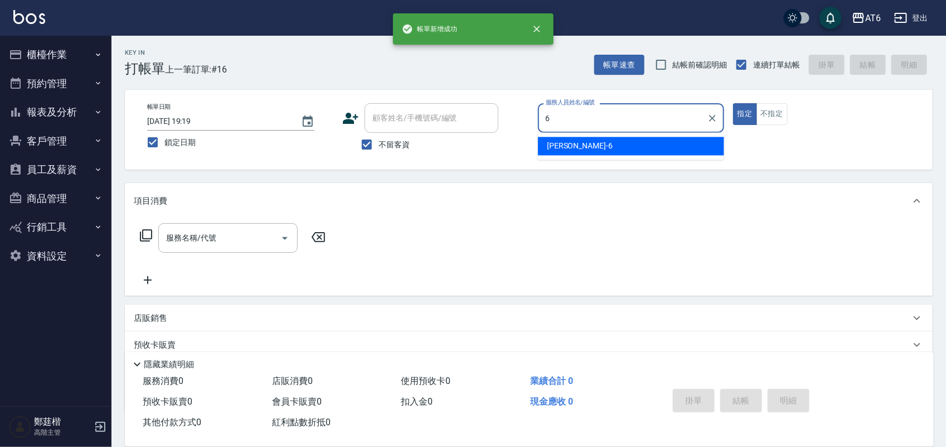
type input "[PERSON_NAME]-6"
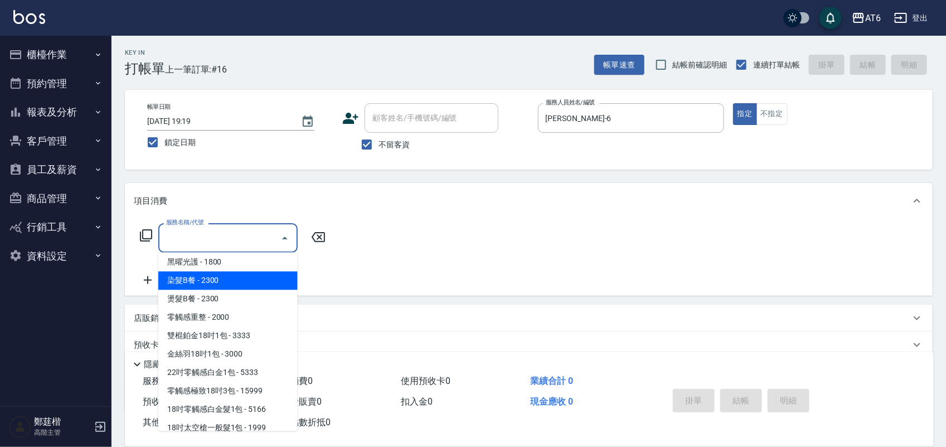
scroll to position [170, 0]
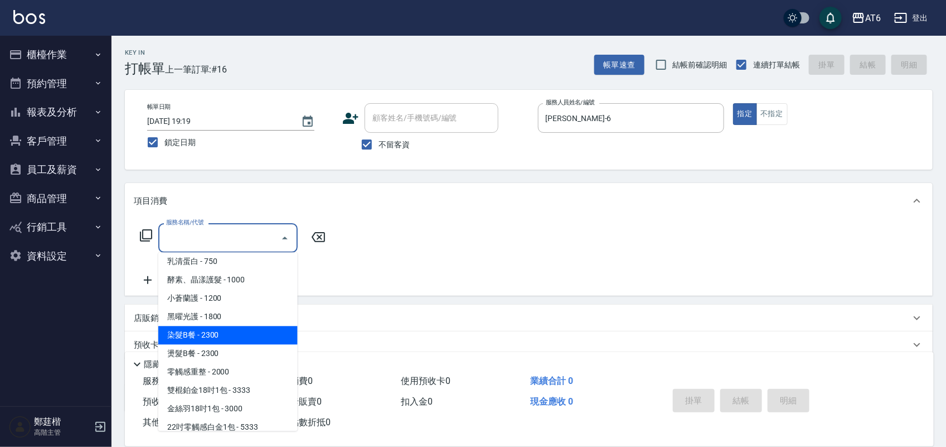
type input "染髮B餐(32)"
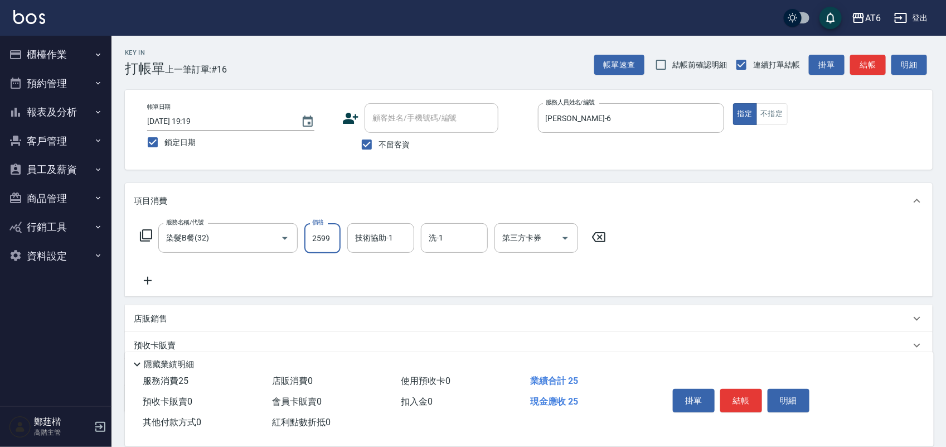
type input "2599"
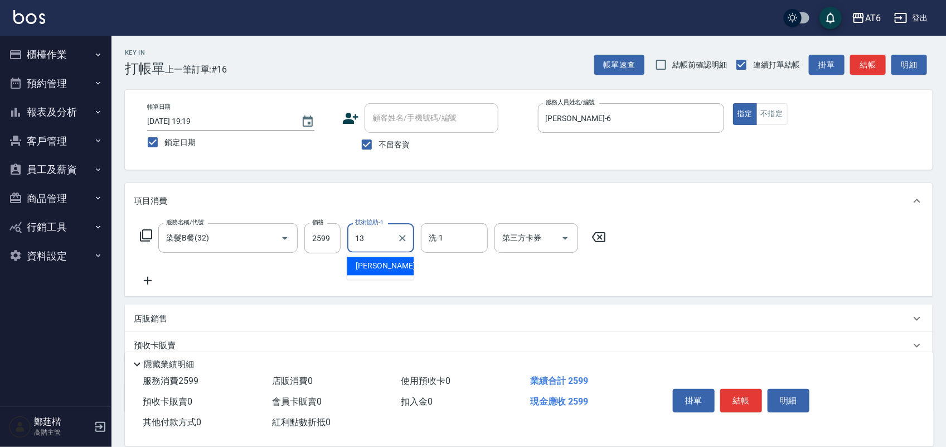
type input "阿修-13"
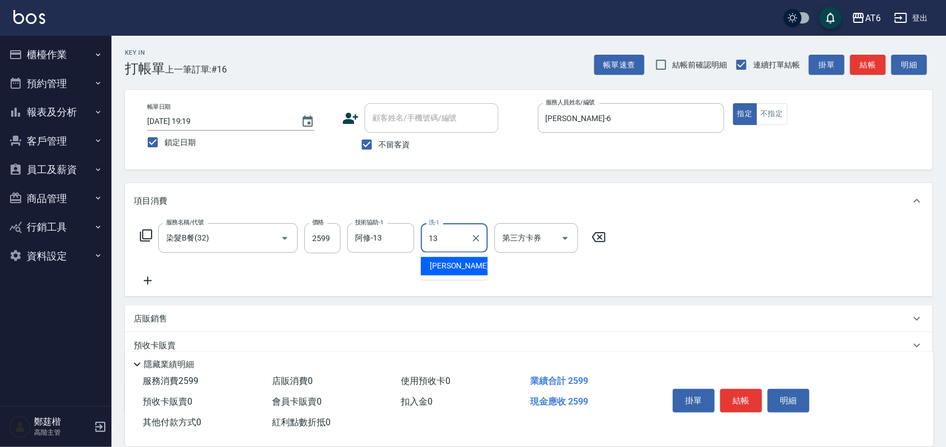
type input "阿修-13"
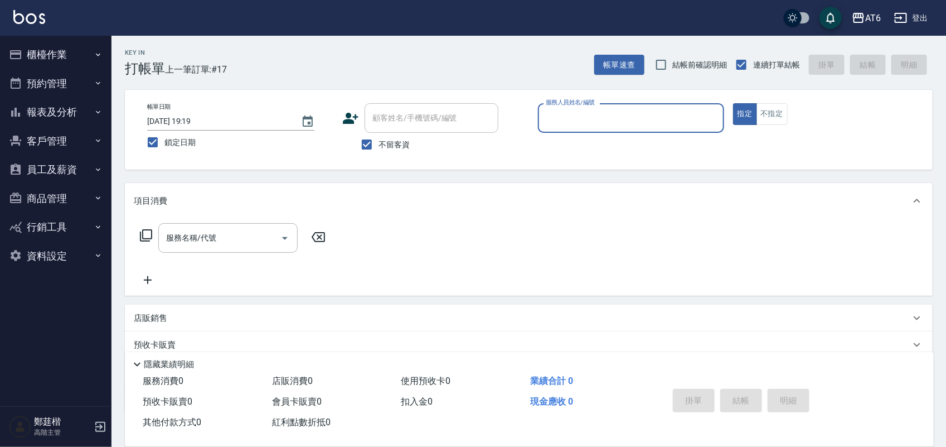
click at [94, 110] on icon "button" at bounding box center [98, 112] width 9 height 9
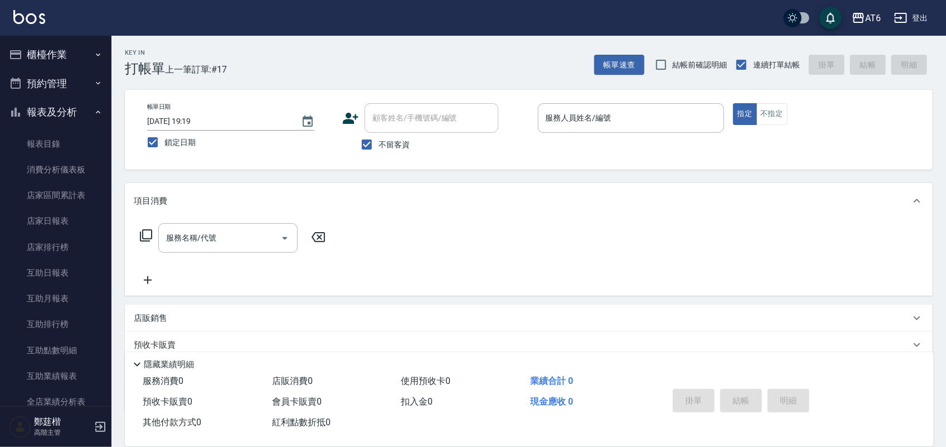
click at [85, 105] on button "報表及分析" at bounding box center [55, 112] width 103 height 29
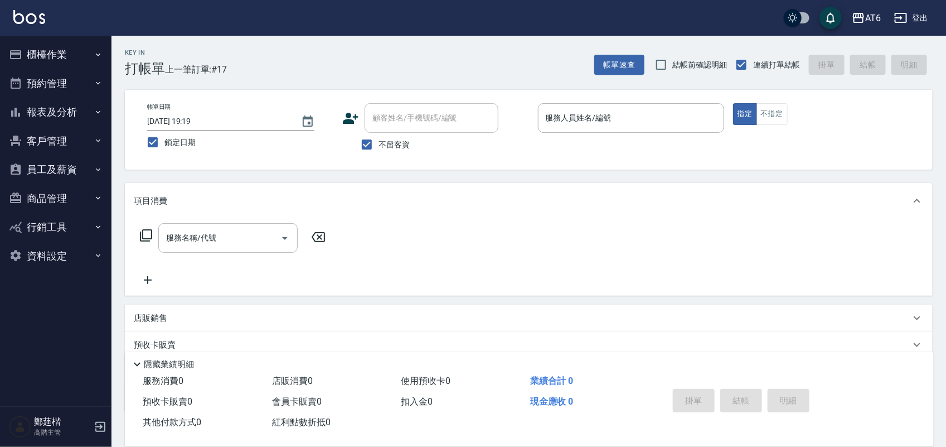
click at [85, 43] on button "櫃檯作業" at bounding box center [55, 54] width 103 height 29
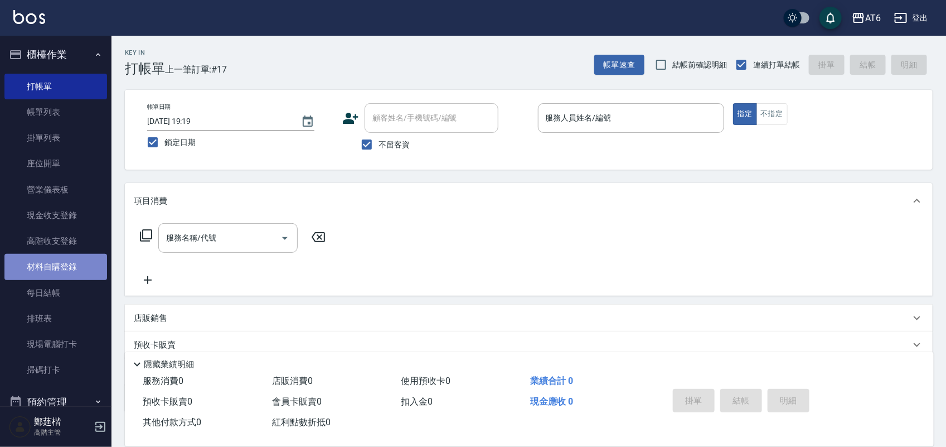
click at [71, 273] on link "材料自購登錄" at bounding box center [55, 267] width 103 height 26
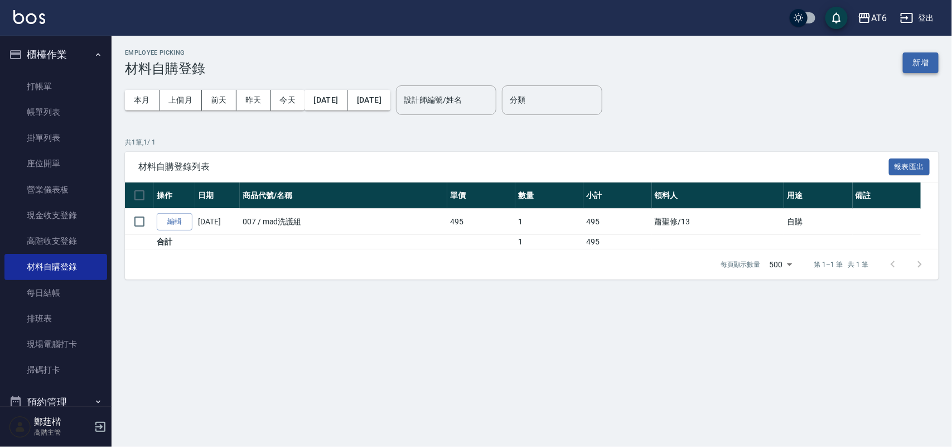
click at [904, 67] on button "新增" at bounding box center [920, 62] width 36 height 21
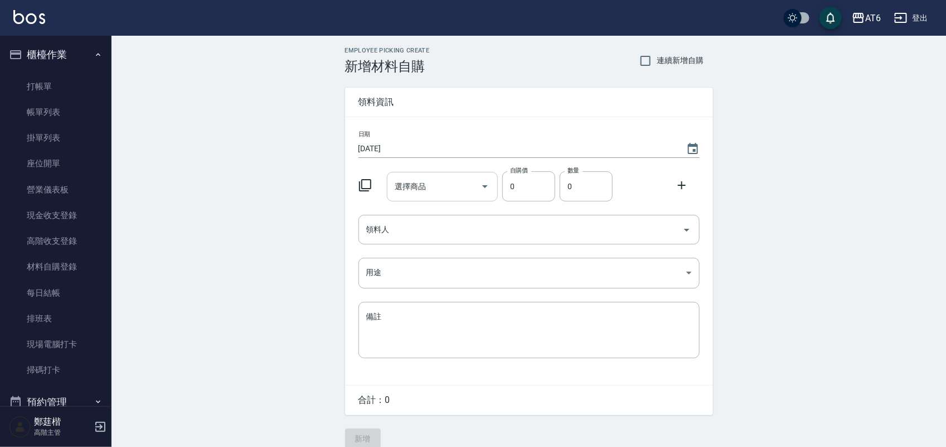
click at [468, 182] on input "選擇商品" at bounding box center [434, 187] width 84 height 20
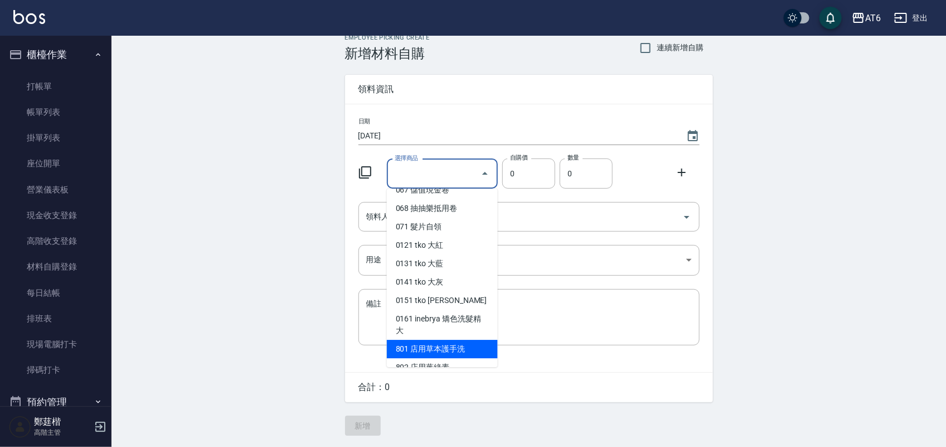
scroll to position [488, 0]
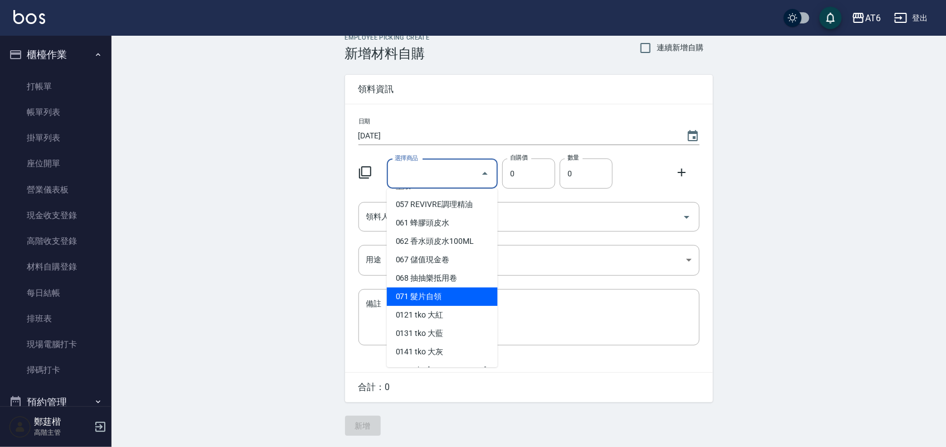
click at [444, 295] on li "071 髮片自領" at bounding box center [442, 296] width 111 height 18
type input "髮片自領"
type input "2230"
type input "1"
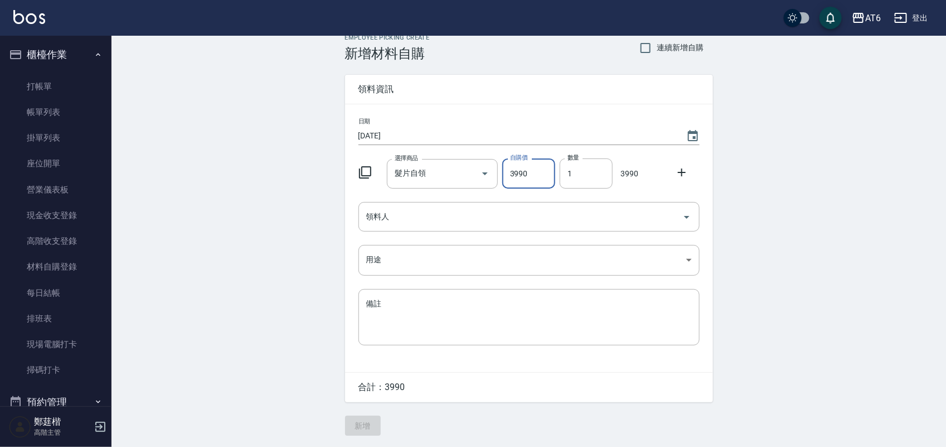
type input "3990"
click at [459, 202] on div "領料人" at bounding box center [528, 217] width 341 height 30
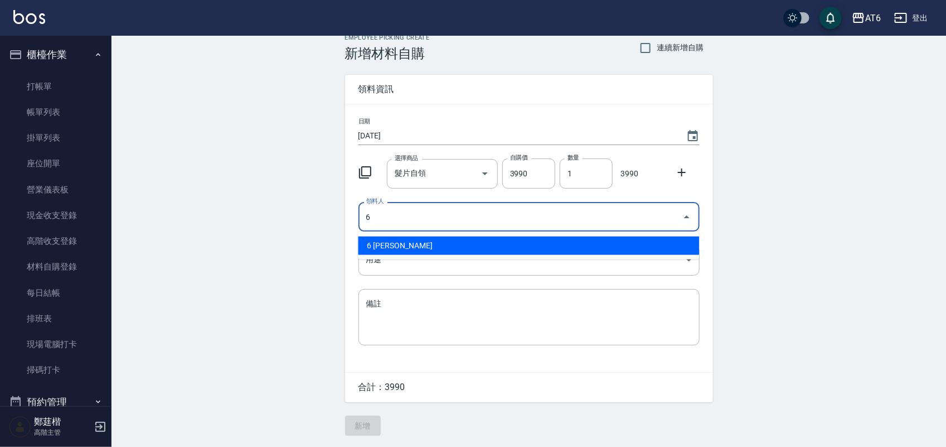
type input "6 [PERSON_NAME]"
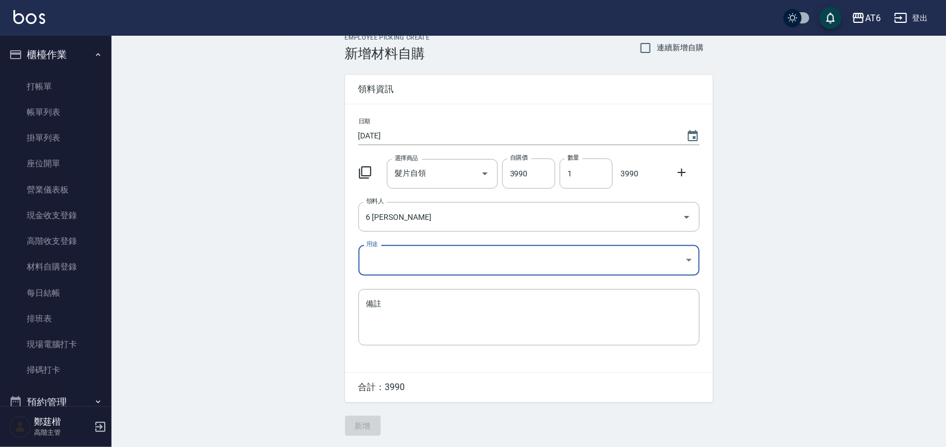
click at [408, 254] on body "AT6 登出 櫃檯作業 打帳單 帳單列表 掛單列表 座位開單 營業儀表板 現金收支登錄 高階收支登錄 材料自購登錄 每日結帳 排班表 現場電腦打卡 掃碼打卡 …" at bounding box center [473, 216] width 946 height 459
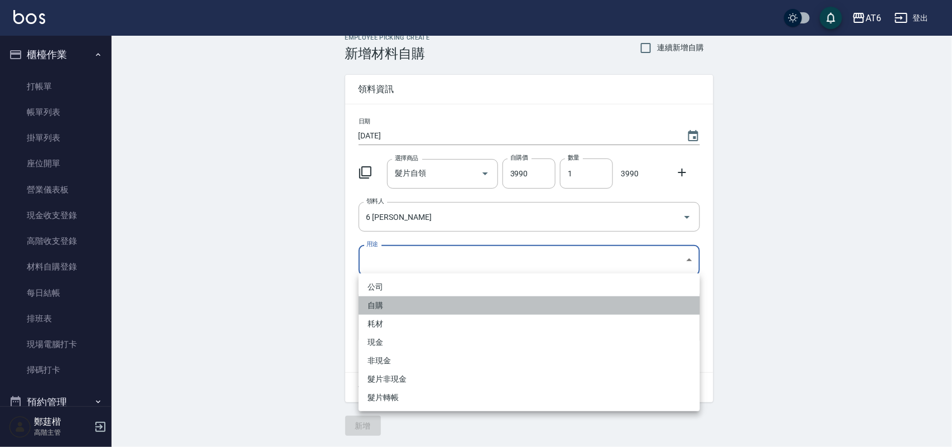
click at [385, 308] on li "自購" at bounding box center [528, 305] width 341 height 18
type input "自購"
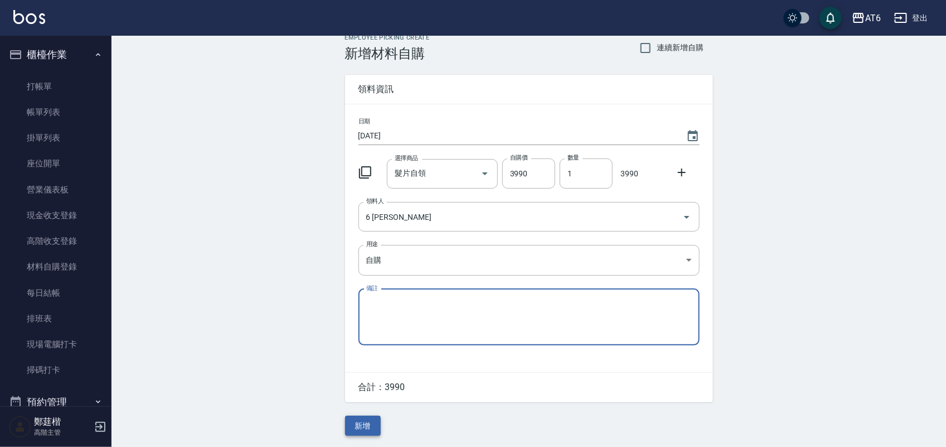
click at [366, 426] on button "新增" at bounding box center [363, 425] width 36 height 21
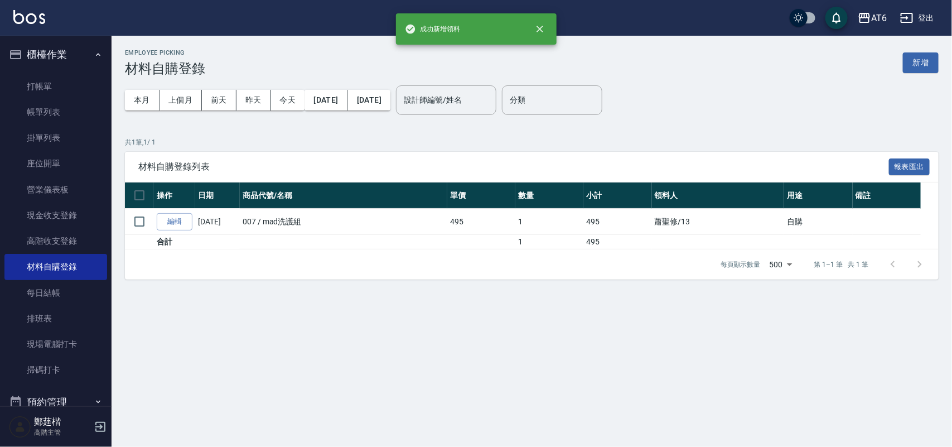
click at [60, 54] on button "櫃檯作業" at bounding box center [55, 54] width 103 height 29
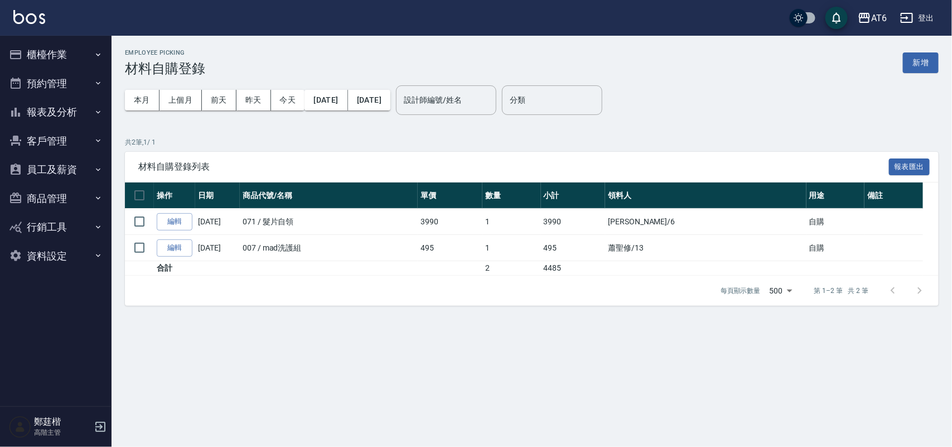
click at [47, 100] on button "報表及分析" at bounding box center [55, 112] width 103 height 29
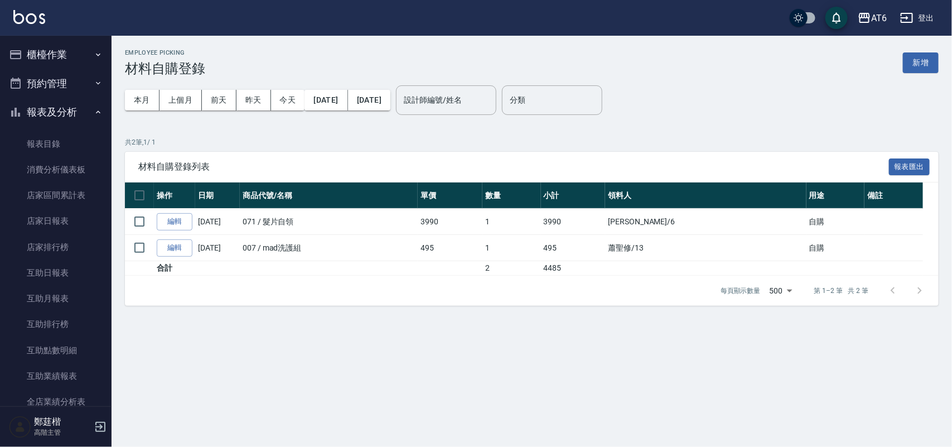
drag, startPoint x: 70, startPoint y: 212, endPoint x: 903, endPoint y: 291, distance: 836.5
click at [69, 212] on link "店家日報表" at bounding box center [55, 221] width 103 height 26
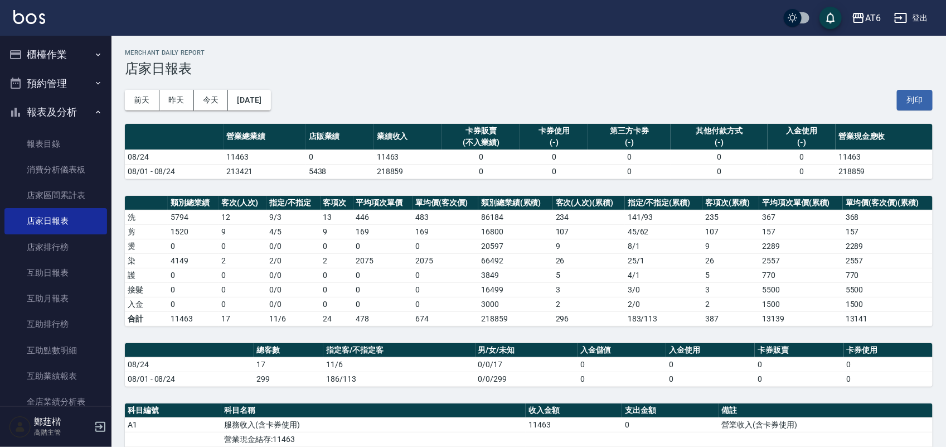
click at [45, 104] on button "報表及分析" at bounding box center [55, 112] width 103 height 29
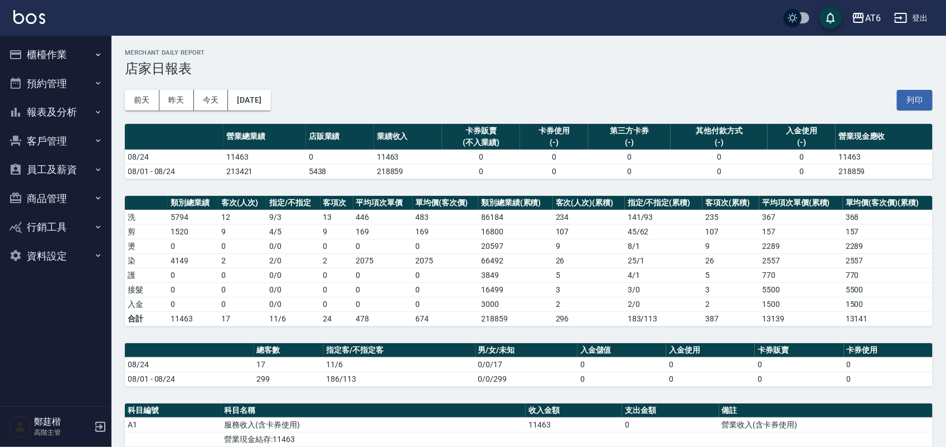
click at [46, 43] on button "櫃檯作業" at bounding box center [55, 54] width 103 height 29
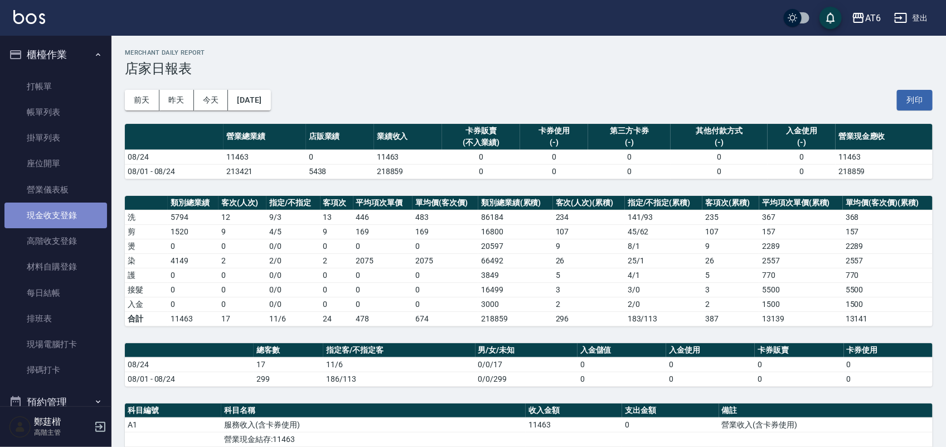
click at [65, 204] on link "現金收支登錄" at bounding box center [55, 215] width 103 height 26
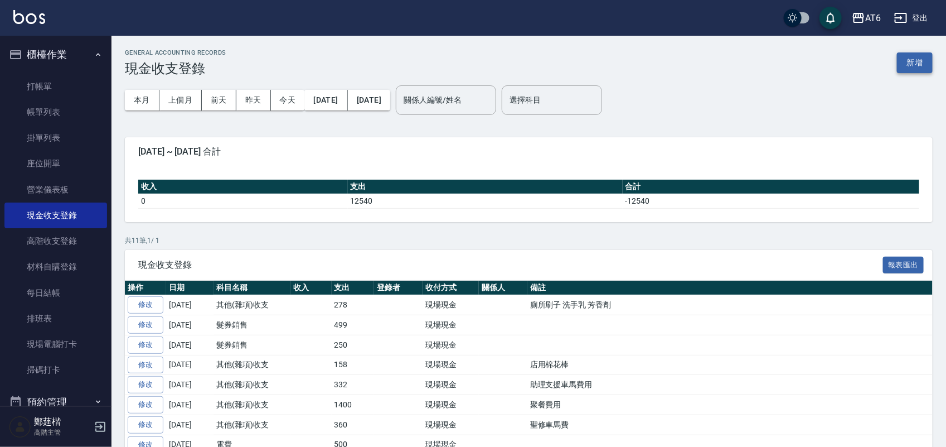
click at [917, 66] on button "新增" at bounding box center [915, 62] width 36 height 21
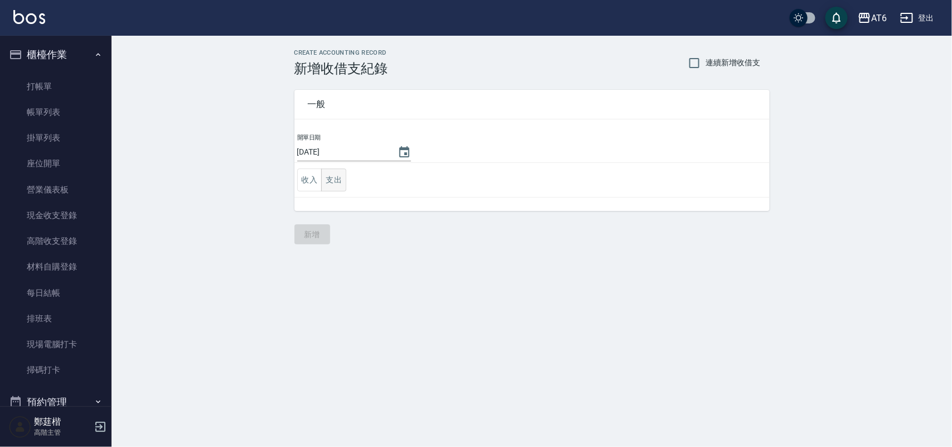
click at [338, 180] on button "支出" at bounding box center [333, 179] width 25 height 23
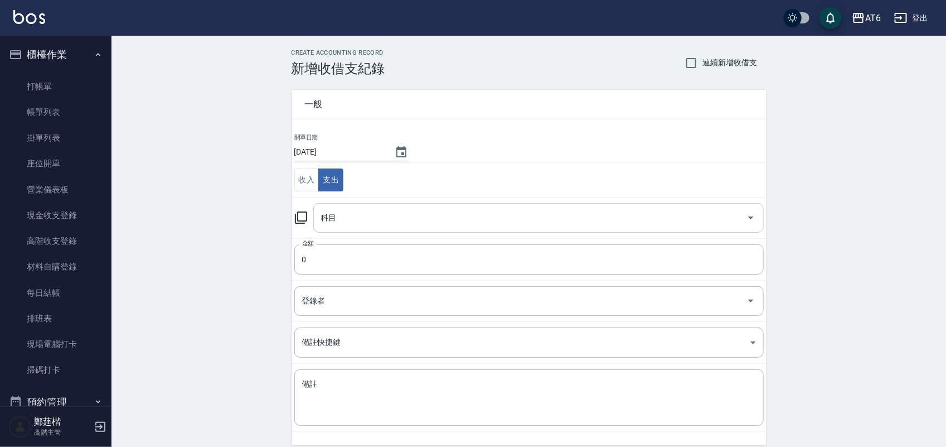
click at [396, 223] on input "科目" at bounding box center [530, 218] width 424 height 20
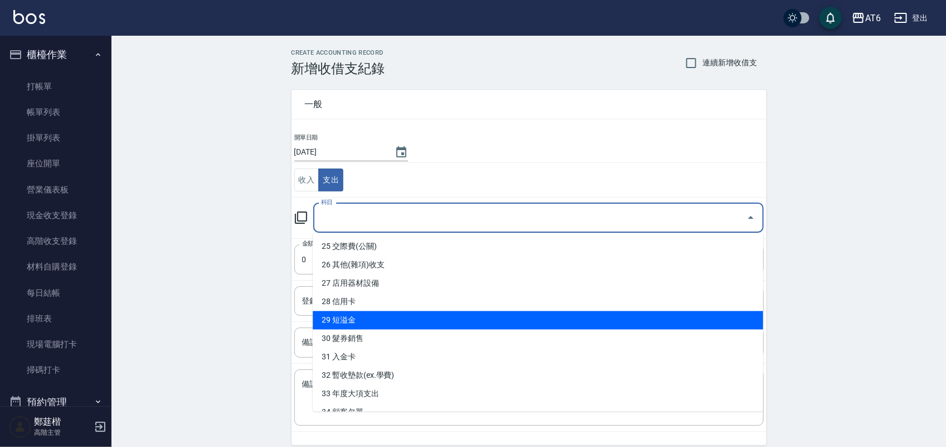
scroll to position [530, 0]
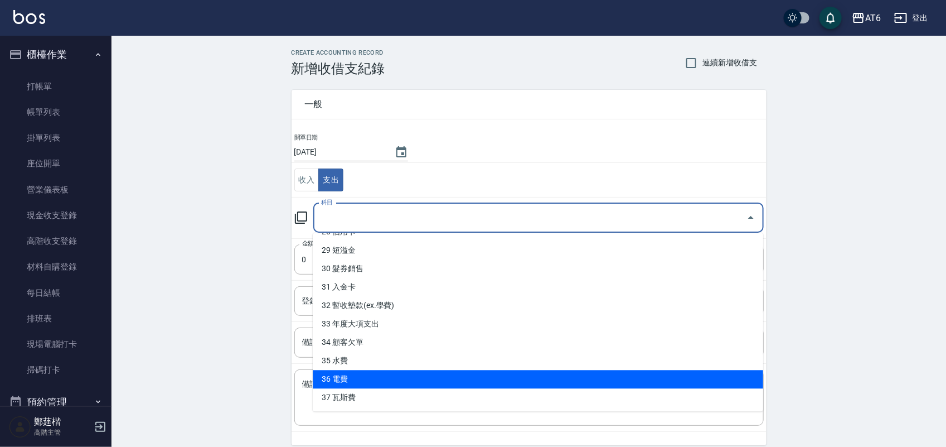
click at [407, 371] on li "36 電費" at bounding box center [538, 379] width 450 height 18
type input "36 電費"
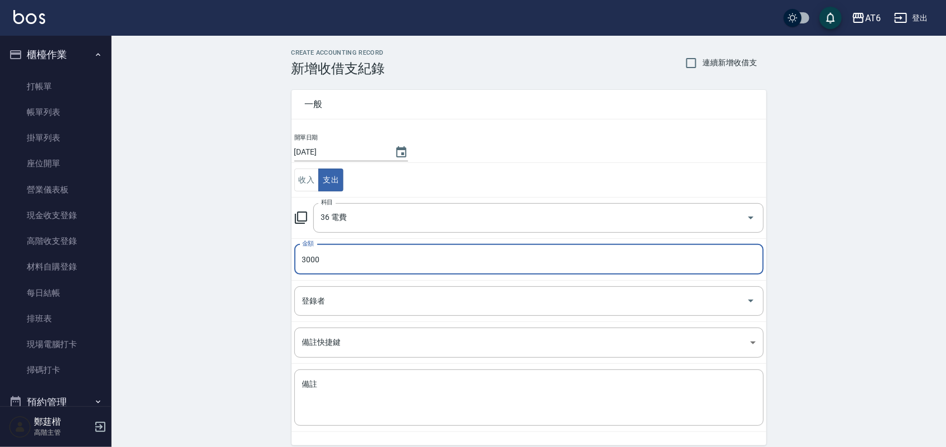
type input "3000"
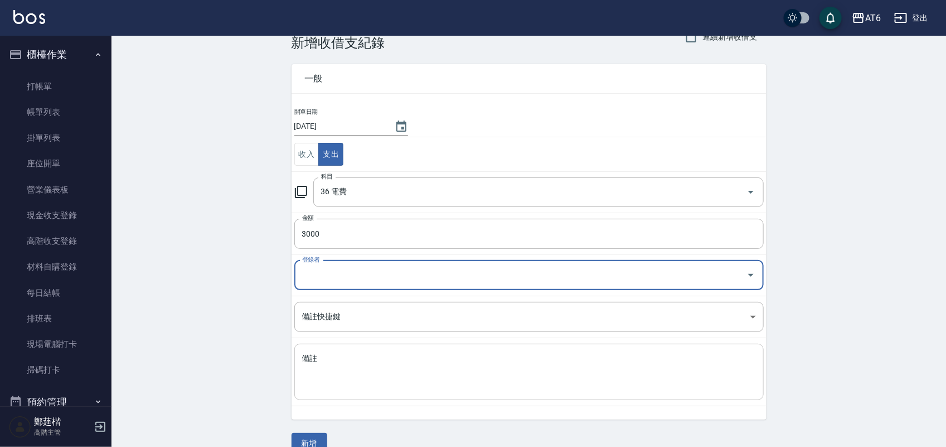
scroll to position [46, 0]
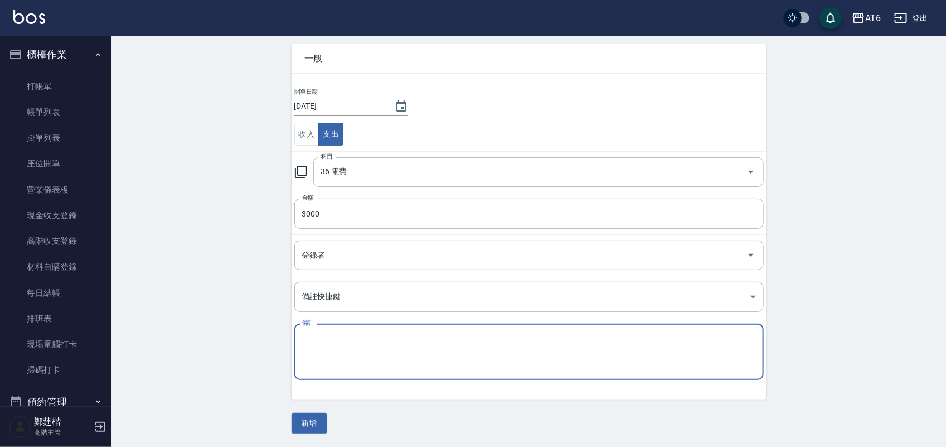
click at [382, 352] on textarea "備註" at bounding box center [529, 352] width 454 height 38
type textarea "2樓"
click at [318, 419] on button "新增" at bounding box center [310, 422] width 36 height 21
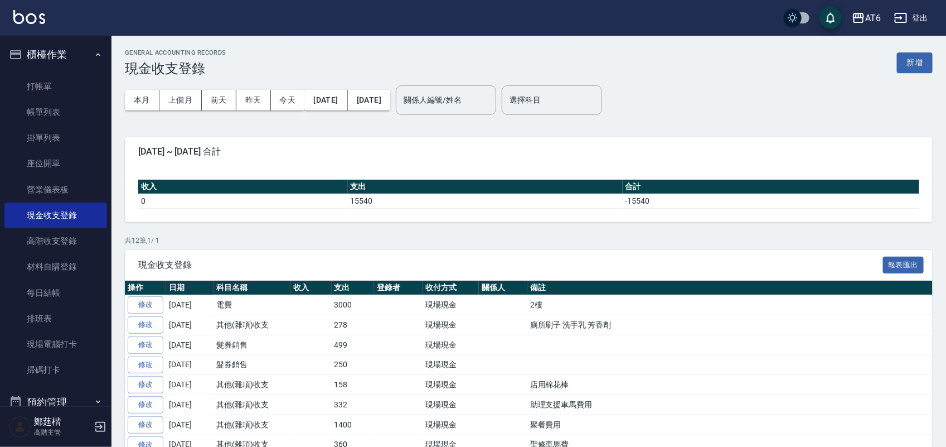
click at [76, 47] on button "櫃檯作業" at bounding box center [55, 54] width 103 height 29
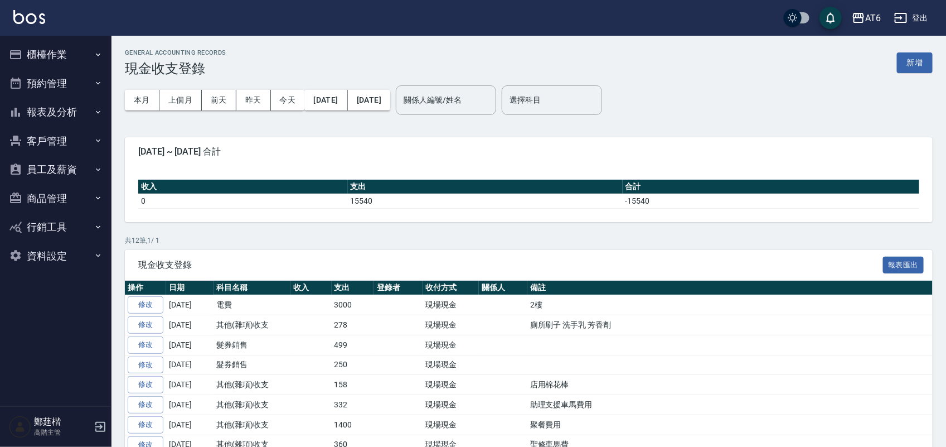
click at [76, 103] on button "報表及分析" at bounding box center [55, 112] width 103 height 29
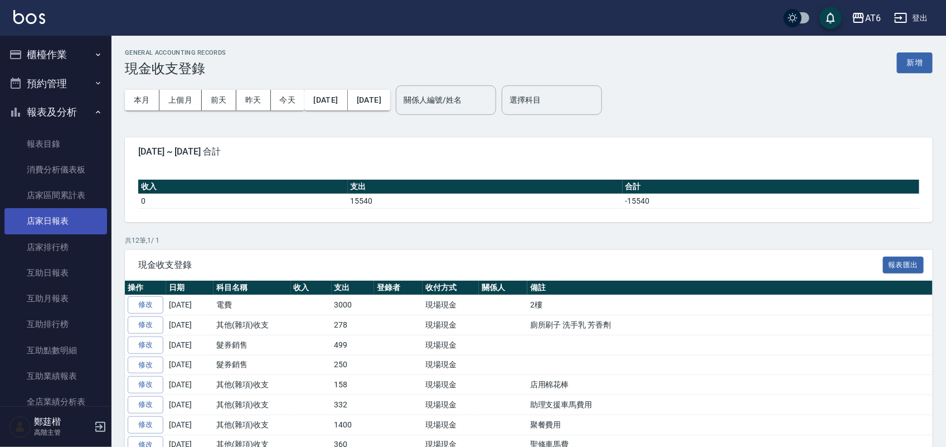
scroll to position [209, 0]
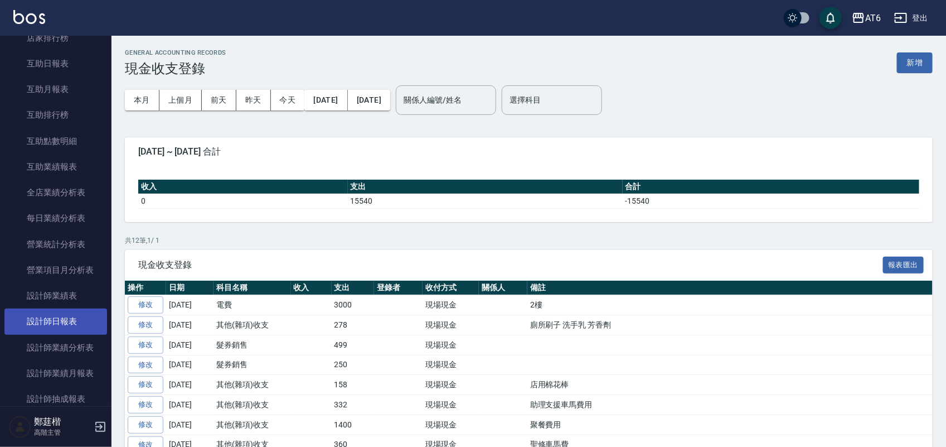
drag, startPoint x: 88, startPoint y: 318, endPoint x: 90, endPoint y: 312, distance: 6.0
click at [88, 312] on link "設計師日報表" at bounding box center [55, 321] width 103 height 26
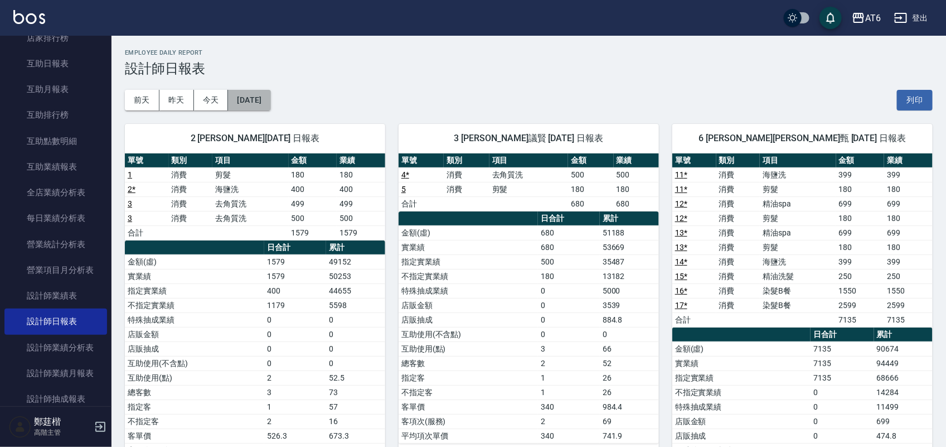
click at [269, 96] on button "[DATE]" at bounding box center [249, 100] width 42 height 21
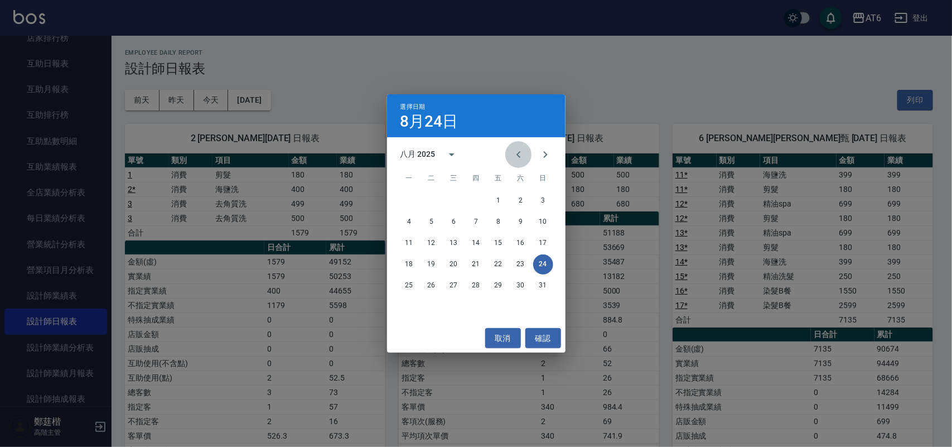
click at [518, 158] on icon "Previous month" at bounding box center [518, 154] width 13 height 13
drag, startPoint x: 465, startPoint y: 262, endPoint x: 471, endPoint y: 264, distance: 5.8
click at [471, 264] on button "24" at bounding box center [476, 264] width 20 height 20
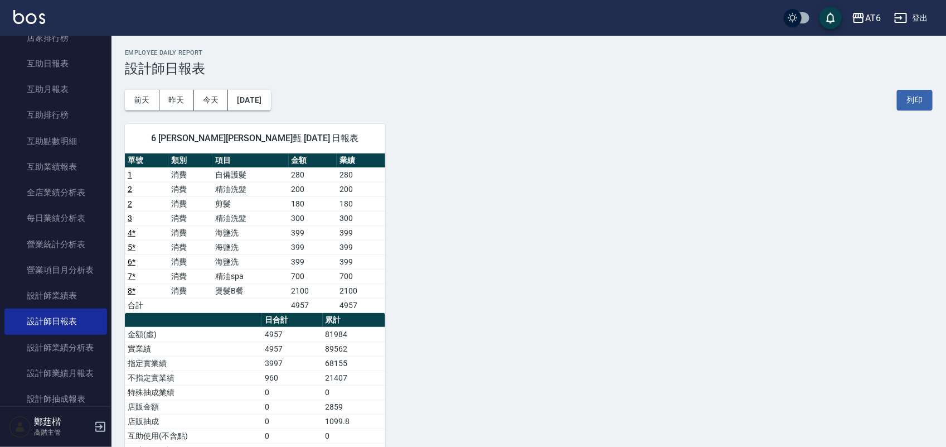
drag, startPoint x: 538, startPoint y: 69, endPoint x: 431, endPoint y: 59, distance: 107.5
click at [450, 60] on div "Employee Daily Report 設計師日報表" at bounding box center [529, 62] width 808 height 27
drag, startPoint x: 270, startPoint y: 95, endPoint x: 263, endPoint y: 95, distance: 7.2
click at [263, 95] on button "[DATE]" at bounding box center [249, 100] width 42 height 21
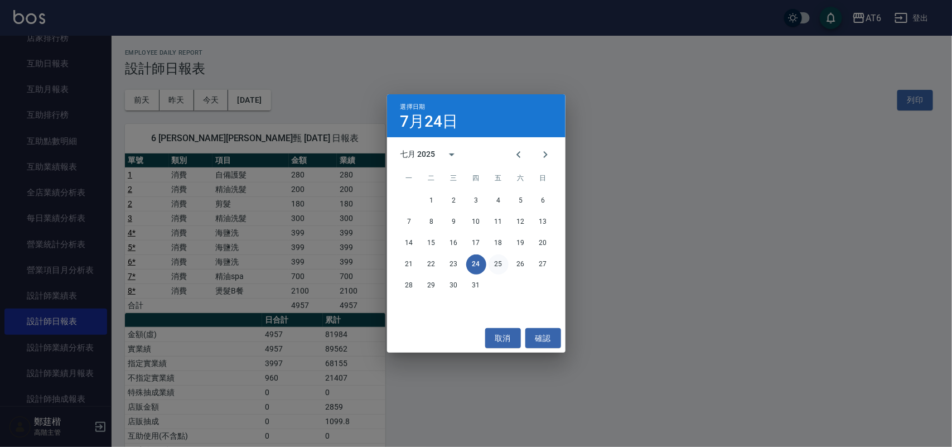
click at [500, 263] on button "25" at bounding box center [498, 264] width 20 height 20
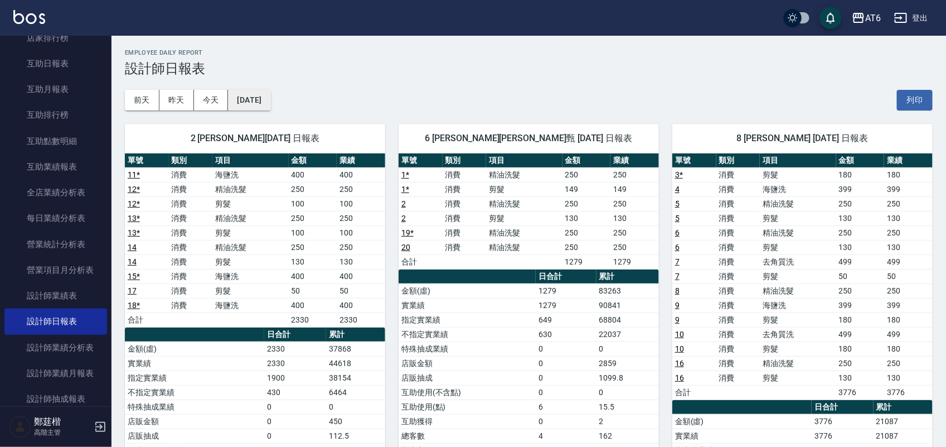
click at [264, 98] on button "[DATE]" at bounding box center [249, 100] width 42 height 21
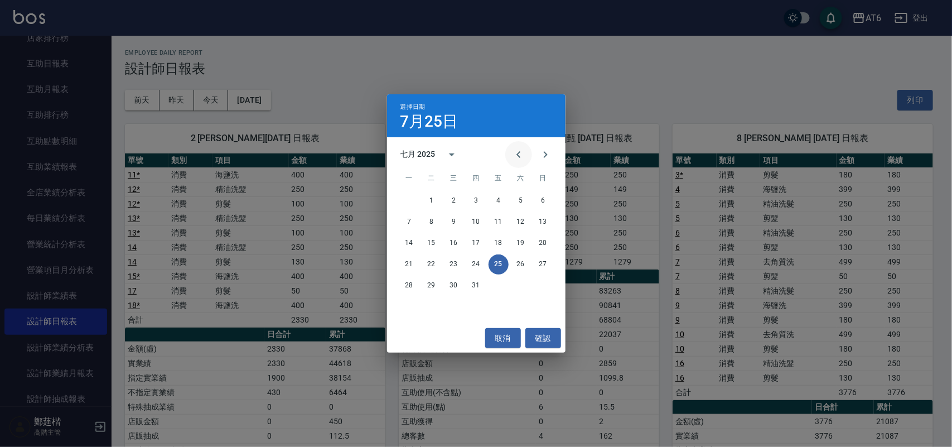
click at [522, 154] on icon "Previous month" at bounding box center [518, 154] width 13 height 13
click at [539, 149] on icon "Next month" at bounding box center [544, 154] width 13 height 13
click at [454, 277] on button "25" at bounding box center [454, 285] width 20 height 20
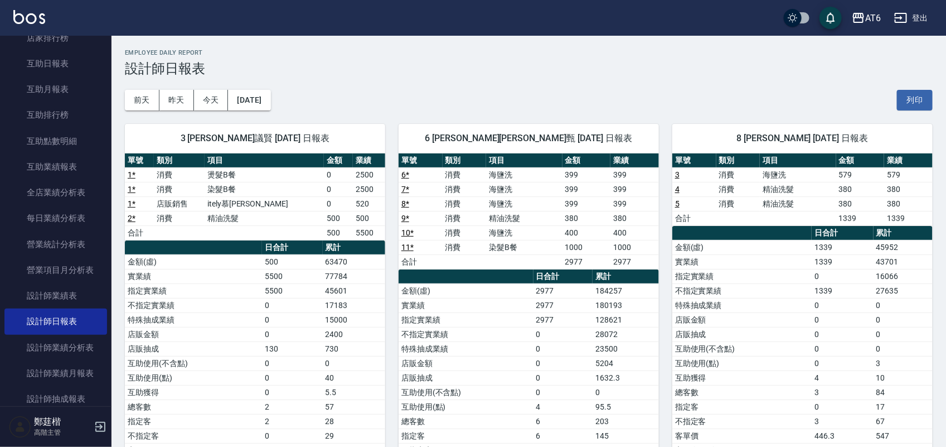
drag, startPoint x: 506, startPoint y: 70, endPoint x: 482, endPoint y: 70, distance: 24.0
click at [482, 70] on h3 "設計師日報表" at bounding box center [529, 69] width 808 height 16
click at [260, 95] on button "[DATE]" at bounding box center [249, 100] width 42 height 21
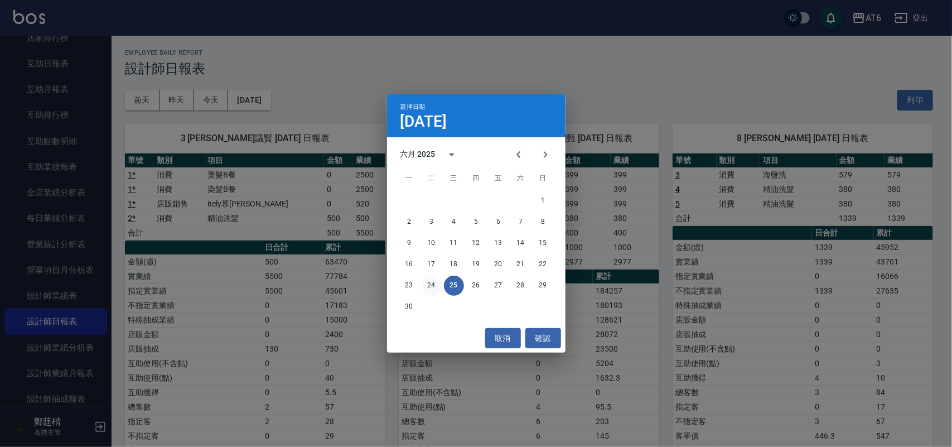
click at [433, 287] on button "24" at bounding box center [431, 285] width 20 height 20
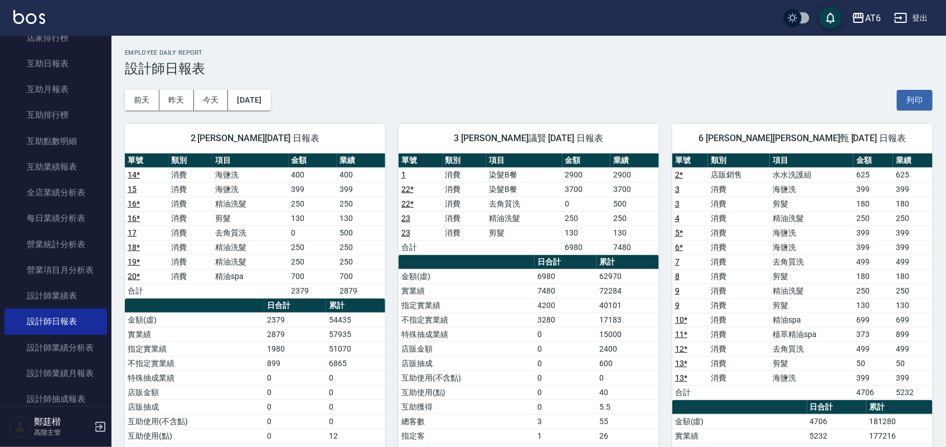
drag, startPoint x: 391, startPoint y: 84, endPoint x: 406, endPoint y: 82, distance: 14.6
click at [391, 84] on div "[DATE] [DATE] [DATE] [DATE] 列印" at bounding box center [529, 99] width 808 height 47
drag, startPoint x: 454, startPoint y: 65, endPoint x: 441, endPoint y: 65, distance: 13.4
click at [441, 65] on h3 "設計師日報表" at bounding box center [529, 69] width 808 height 16
drag, startPoint x: 426, startPoint y: 67, endPoint x: 416, endPoint y: 68, distance: 10.6
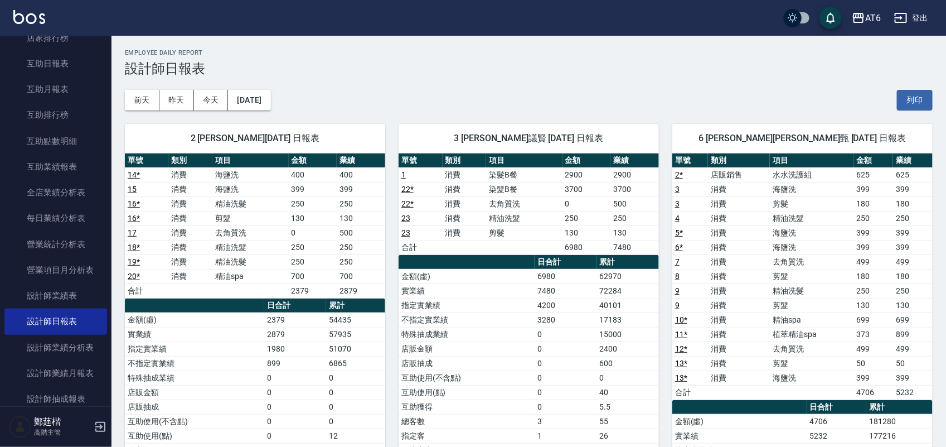
click at [416, 68] on h3 "設計師日報表" at bounding box center [529, 69] width 808 height 16
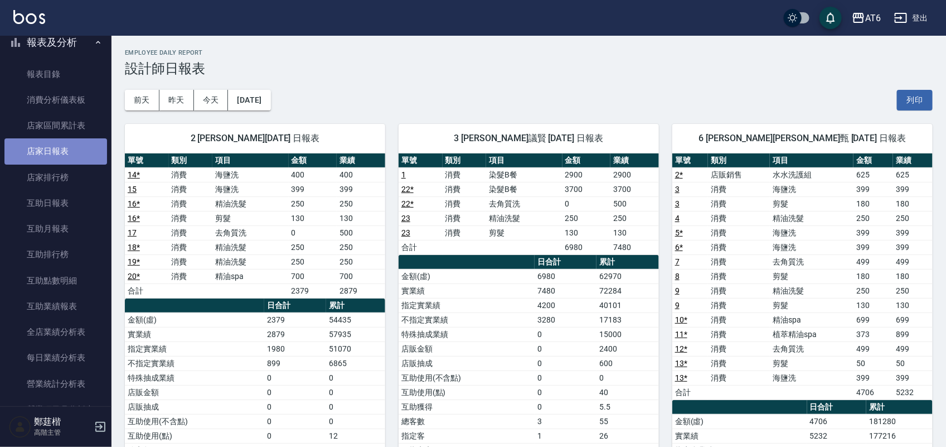
click at [80, 148] on link "店家日報表" at bounding box center [55, 151] width 103 height 26
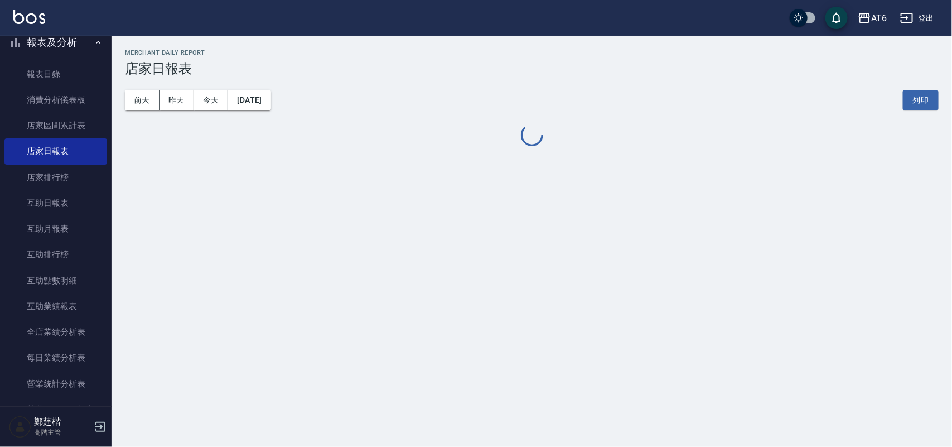
drag, startPoint x: 525, startPoint y: 59, endPoint x: 424, endPoint y: 56, distance: 100.4
click at [424, 56] on h2 "Merchant Daily Report" at bounding box center [531, 52] width 813 height 7
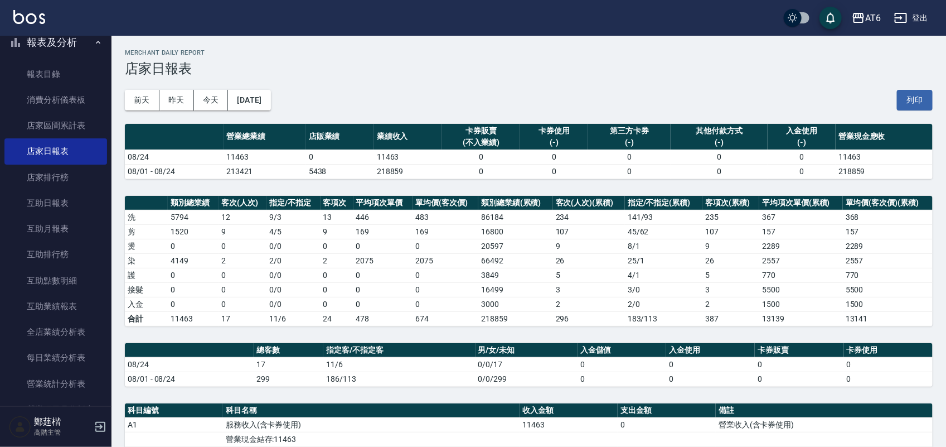
drag, startPoint x: 527, startPoint y: 65, endPoint x: 506, endPoint y: 62, distance: 21.4
click at [506, 62] on h3 "店家日報表" at bounding box center [529, 69] width 808 height 16
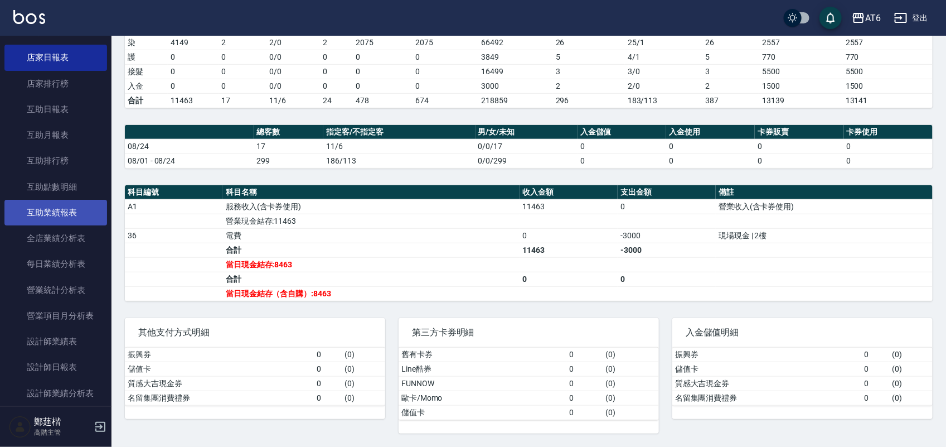
scroll to position [139, 0]
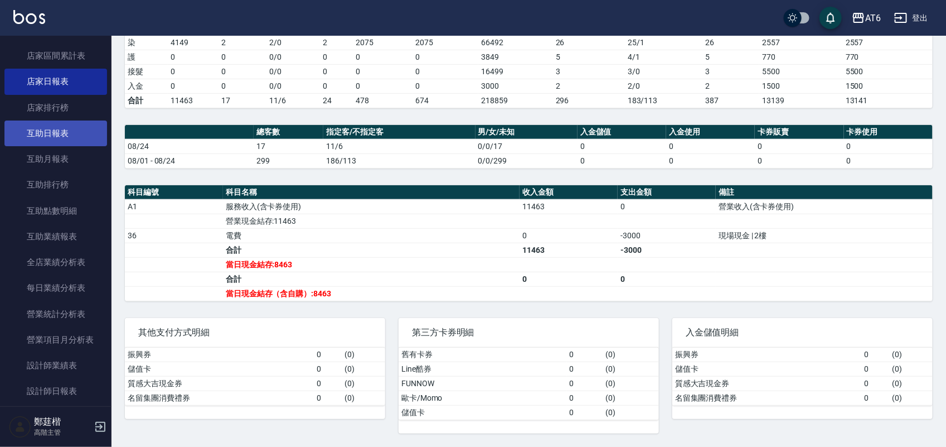
click at [71, 137] on link "互助日報表" at bounding box center [55, 133] width 103 height 26
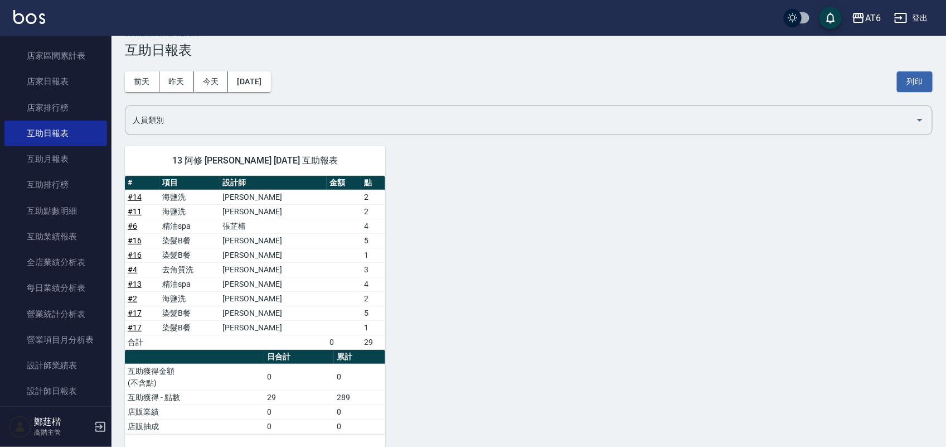
scroll to position [34, 0]
